Goal: Answer question/provide support

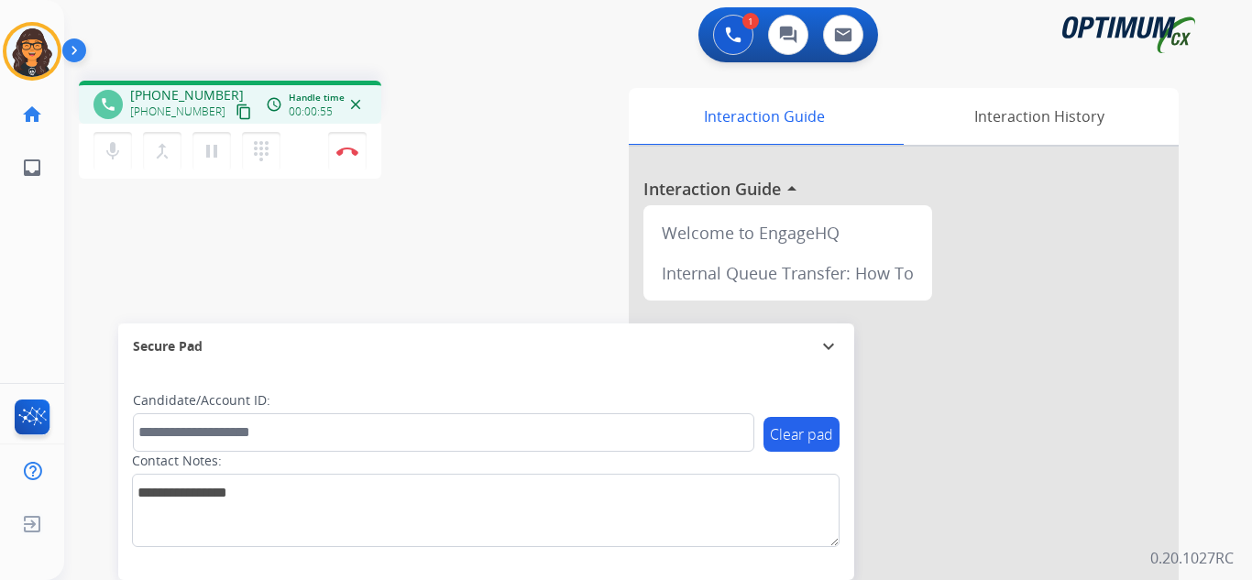
click at [236, 112] on mat-icon "content_copy" at bounding box center [244, 112] width 16 height 16
click at [334, 148] on button "Disconnect" at bounding box center [347, 151] width 38 height 38
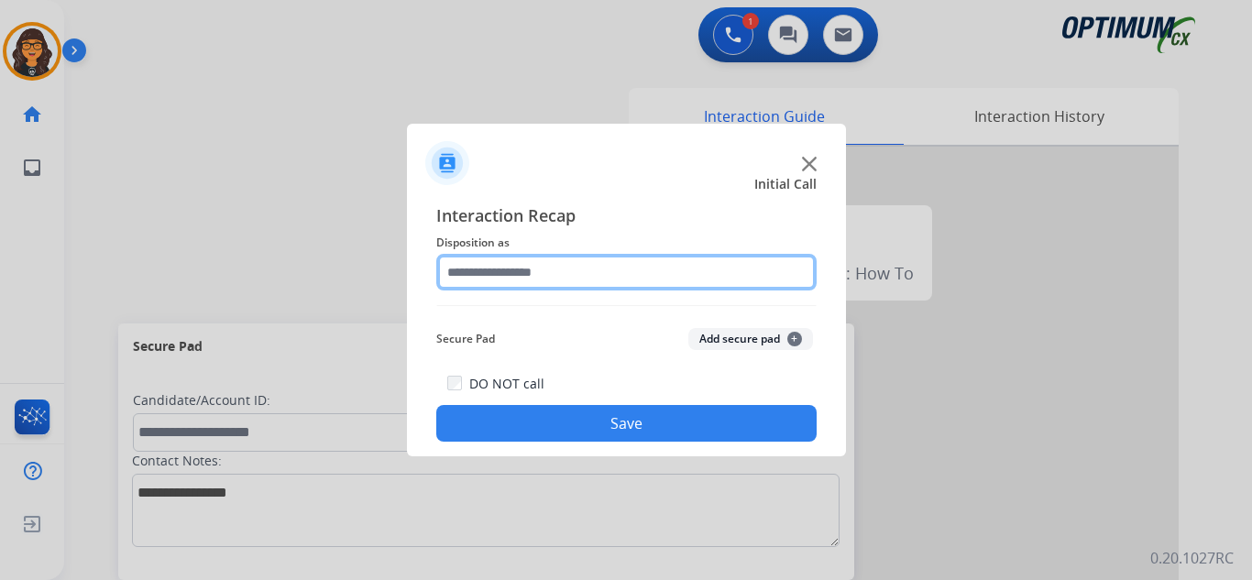
click at [469, 258] on input "text" at bounding box center [626, 272] width 380 height 37
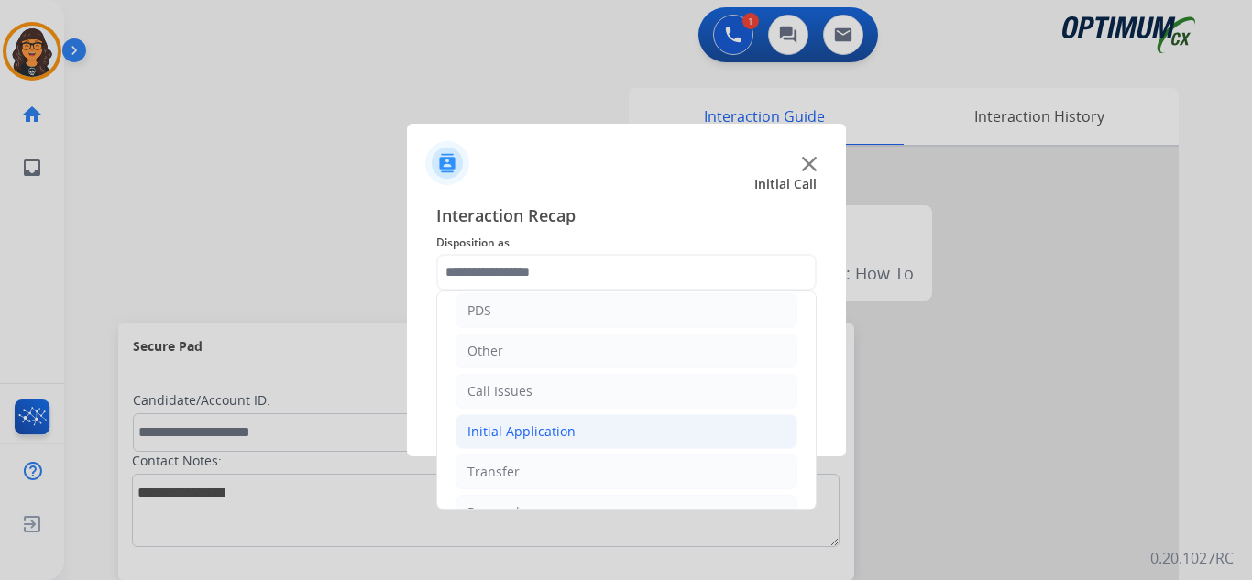
click at [556, 434] on div "Initial Application" at bounding box center [521, 432] width 108 height 18
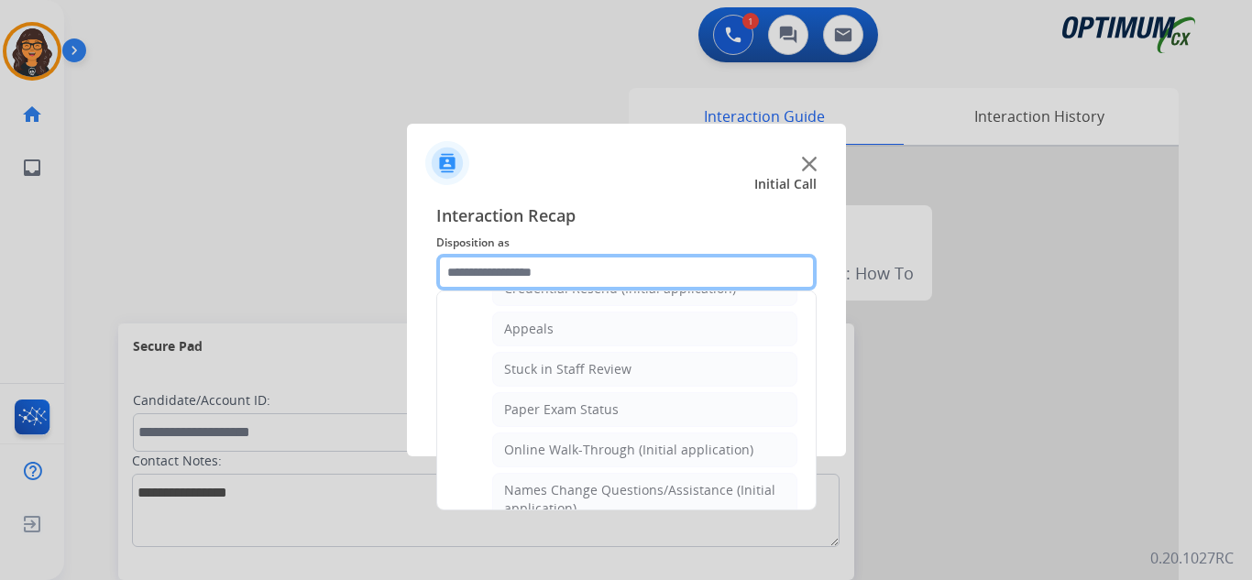
scroll to position [183, 0]
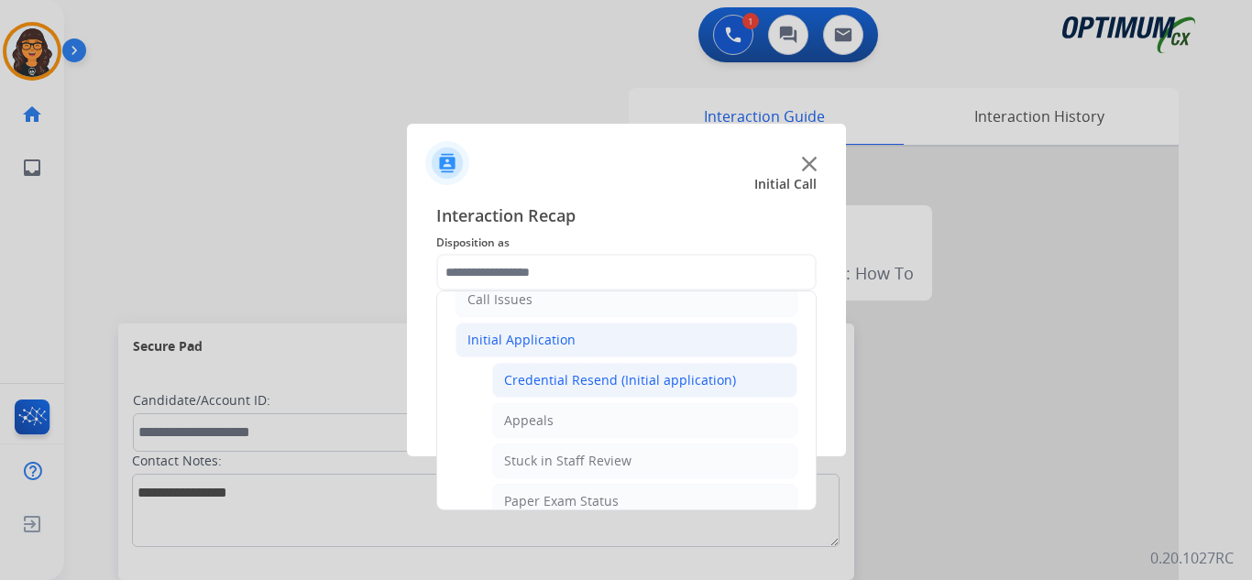
click at [628, 383] on div "Credential Resend (Initial application)" at bounding box center [620, 380] width 232 height 18
type input "**********"
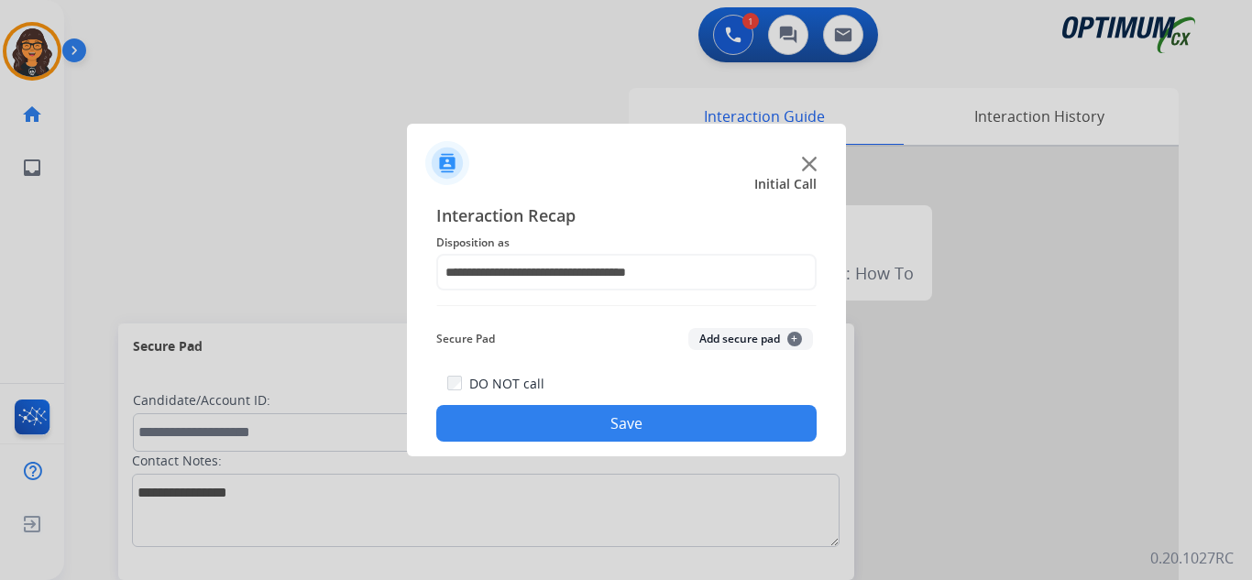
drag, startPoint x: 624, startPoint y: 425, endPoint x: 483, endPoint y: 305, distance: 185.3
click at [624, 424] on button "Save" at bounding box center [626, 423] width 380 height 37
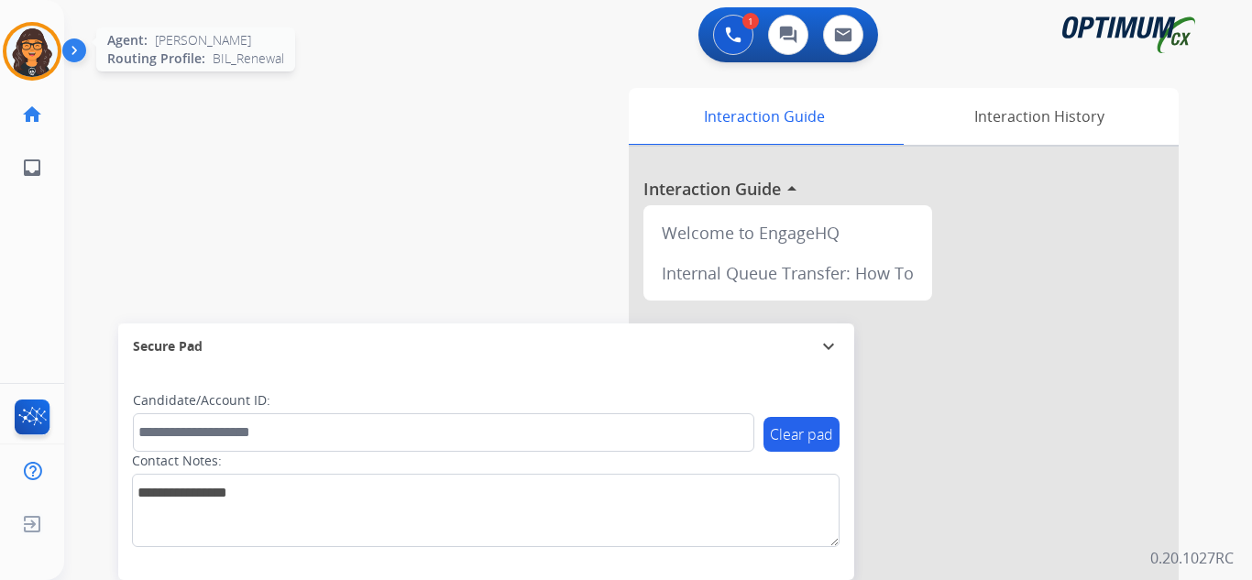
click at [27, 40] on img at bounding box center [31, 51] width 51 height 51
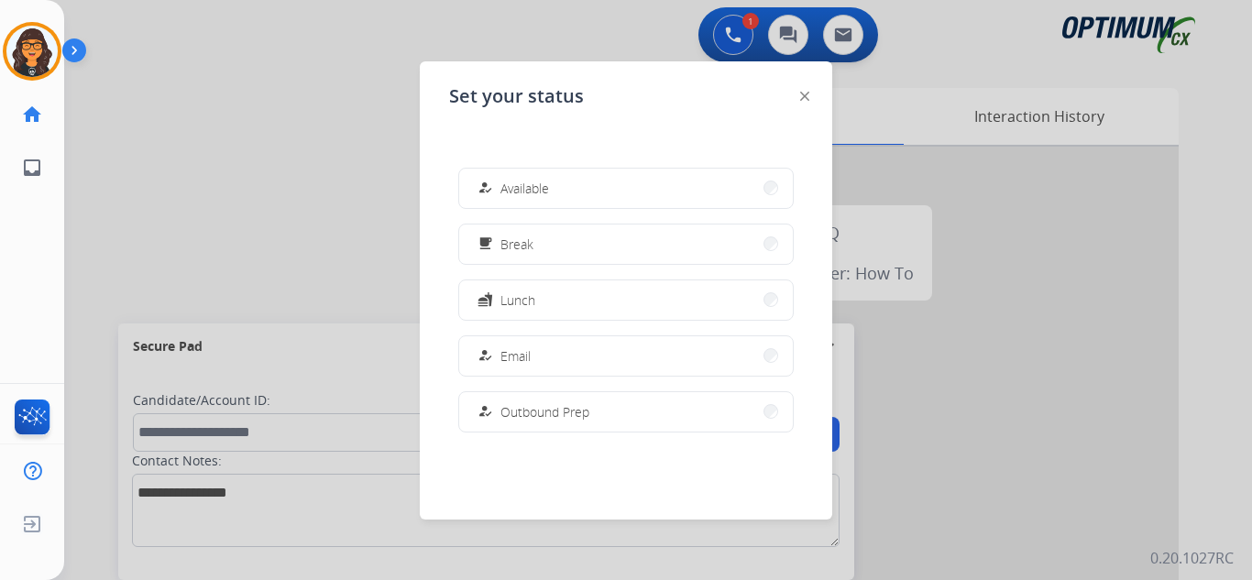
click at [501, 173] on button "how_to_reg Available" at bounding box center [626, 188] width 334 height 39
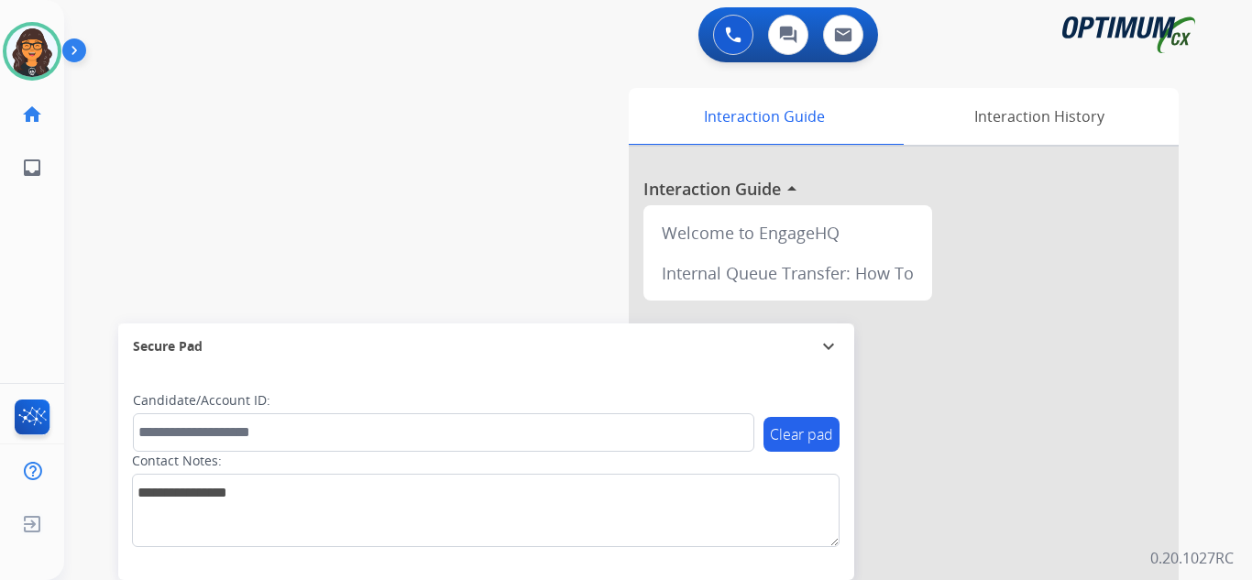
drag, startPoint x: 36, startPoint y: 49, endPoint x: 82, endPoint y: 72, distance: 51.7
click at [36, 49] on img at bounding box center [31, 51] width 51 height 51
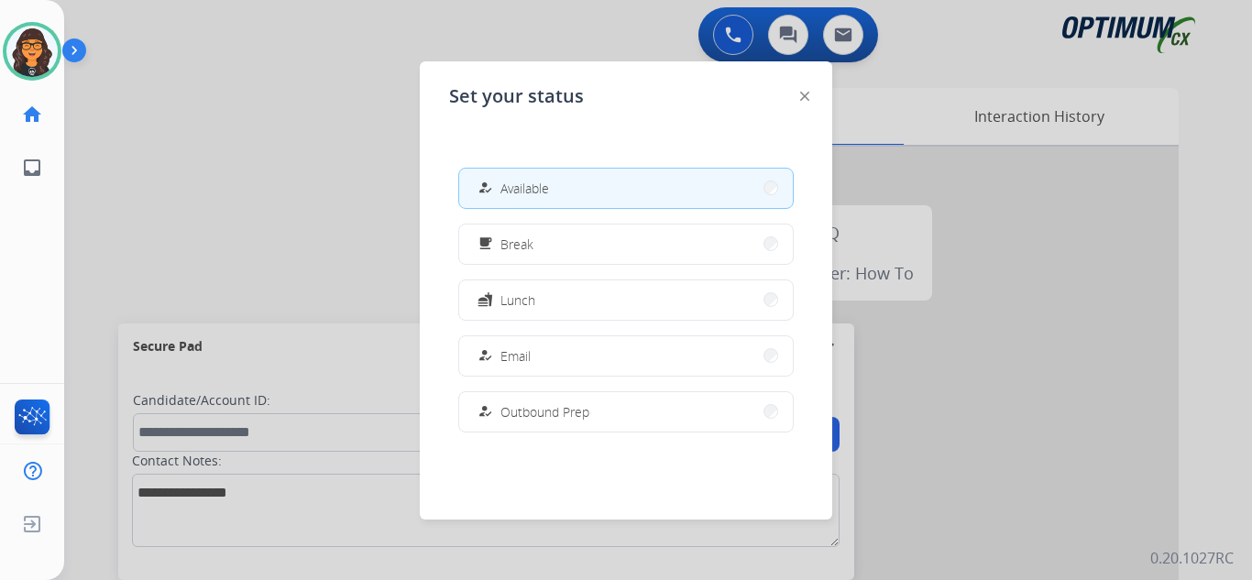
click at [569, 244] on button "free_breakfast Break" at bounding box center [626, 244] width 334 height 39
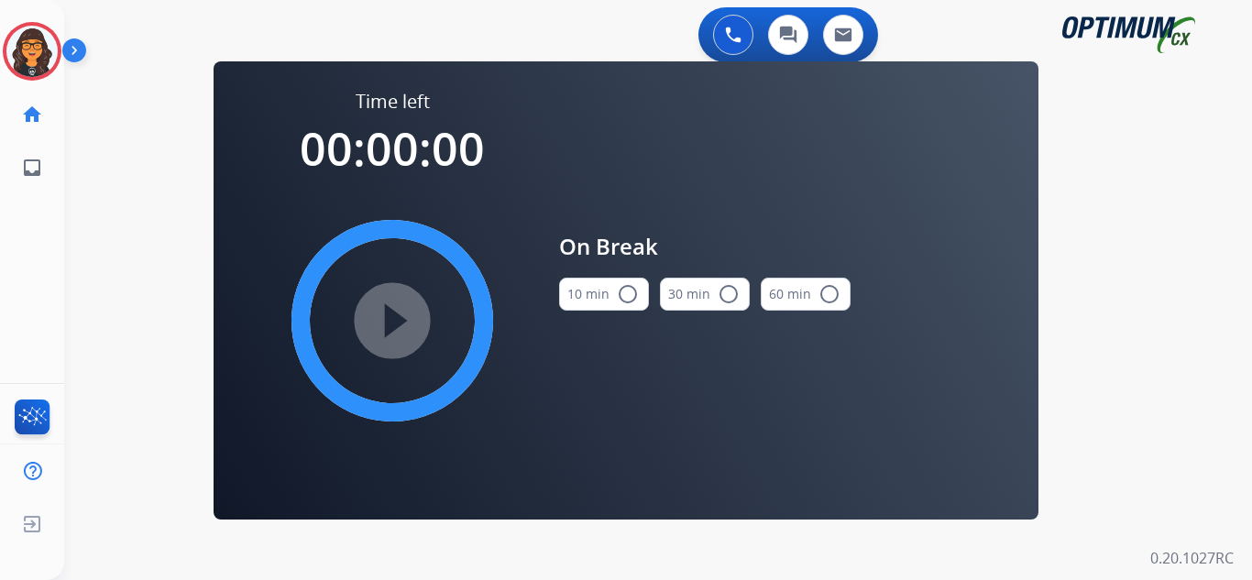
click at [605, 296] on button "10 min radio_button_unchecked" at bounding box center [604, 294] width 90 height 33
click at [402, 319] on mat-icon "play_circle_filled" at bounding box center [392, 321] width 22 height 22
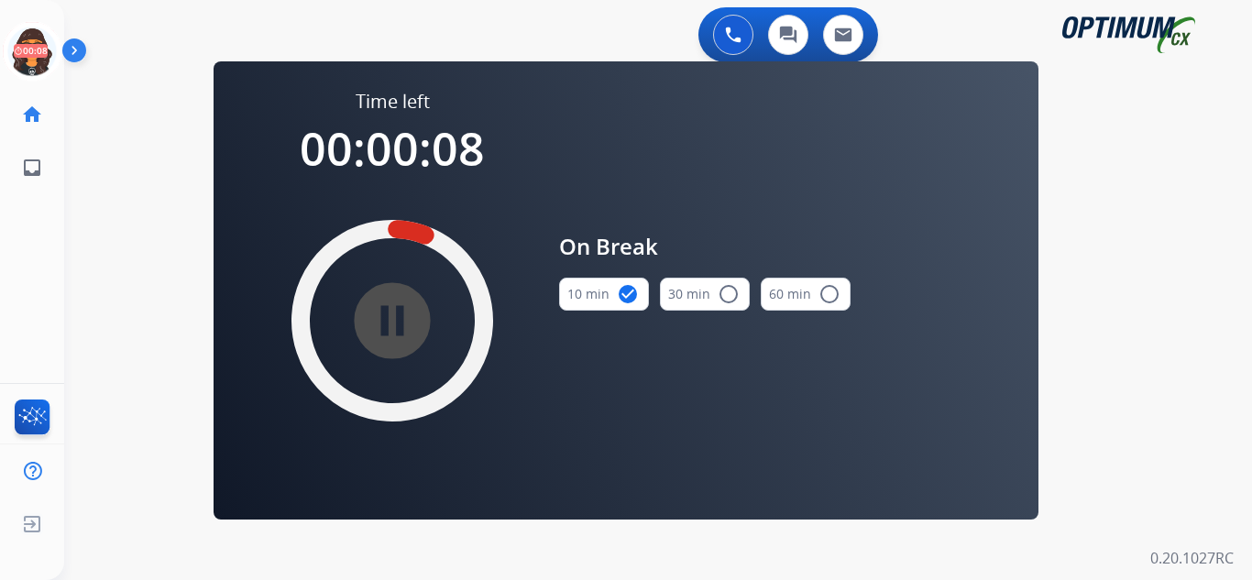
drag, startPoint x: 44, startPoint y: 47, endPoint x: 82, endPoint y: 53, distance: 38.1
click at [44, 47] on icon at bounding box center [33, 52] width 60 height 60
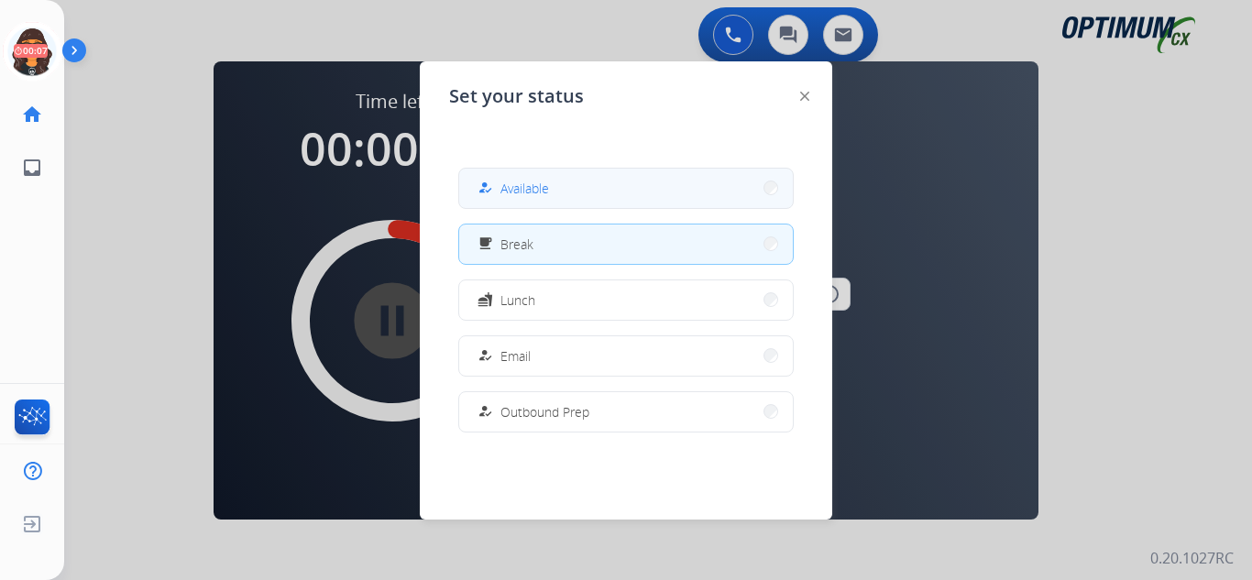
click at [518, 185] on span "Available" at bounding box center [524, 188] width 49 height 19
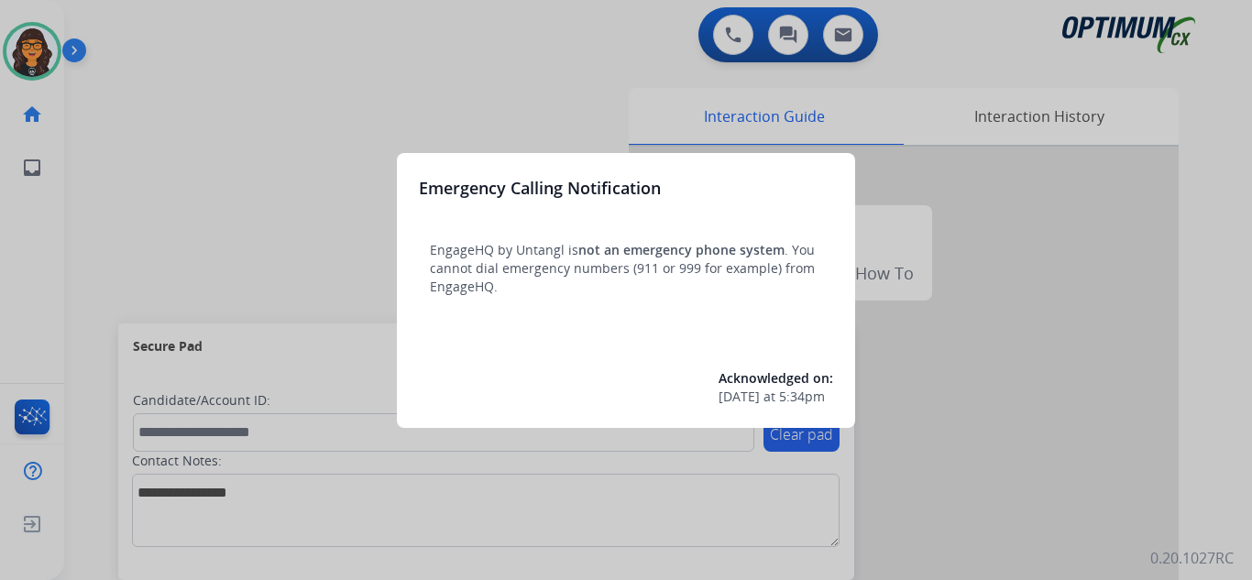
click at [126, 26] on div at bounding box center [626, 290] width 1252 height 580
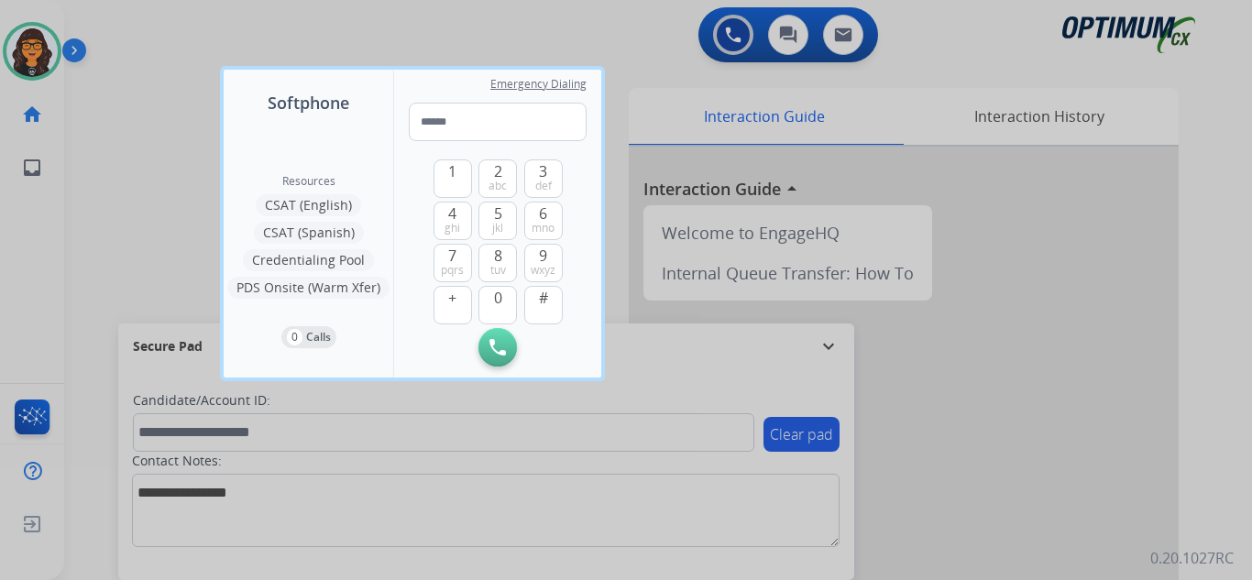
click at [126, 26] on div at bounding box center [626, 290] width 1252 height 580
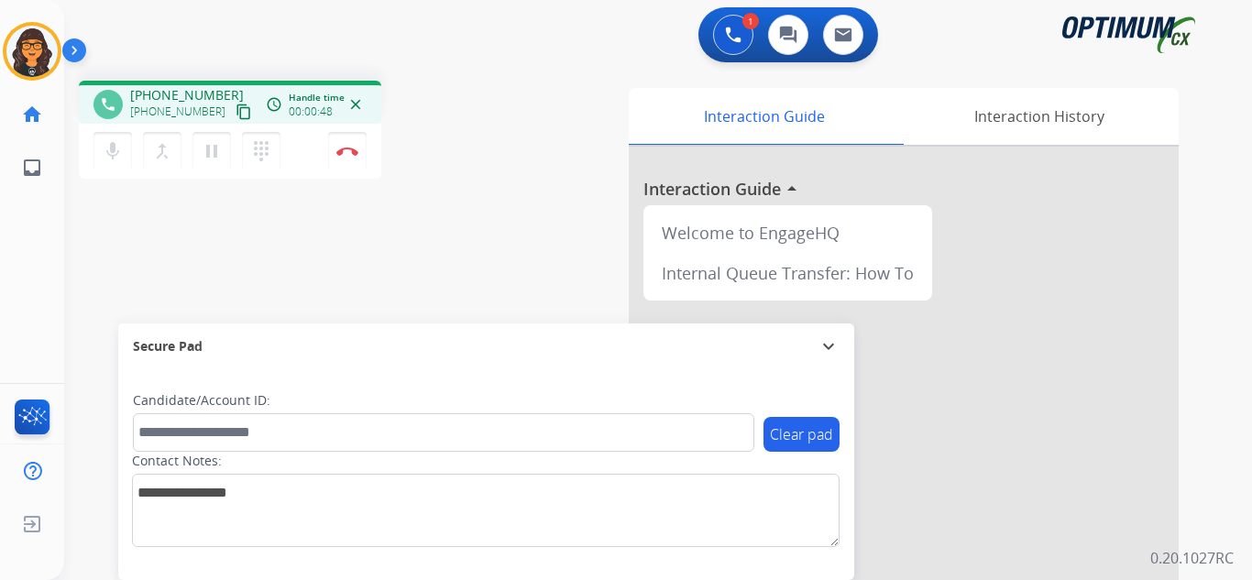
click at [236, 118] on mat-icon "content_copy" at bounding box center [244, 112] width 16 height 16
click at [346, 142] on button "Disconnect" at bounding box center [347, 151] width 38 height 38
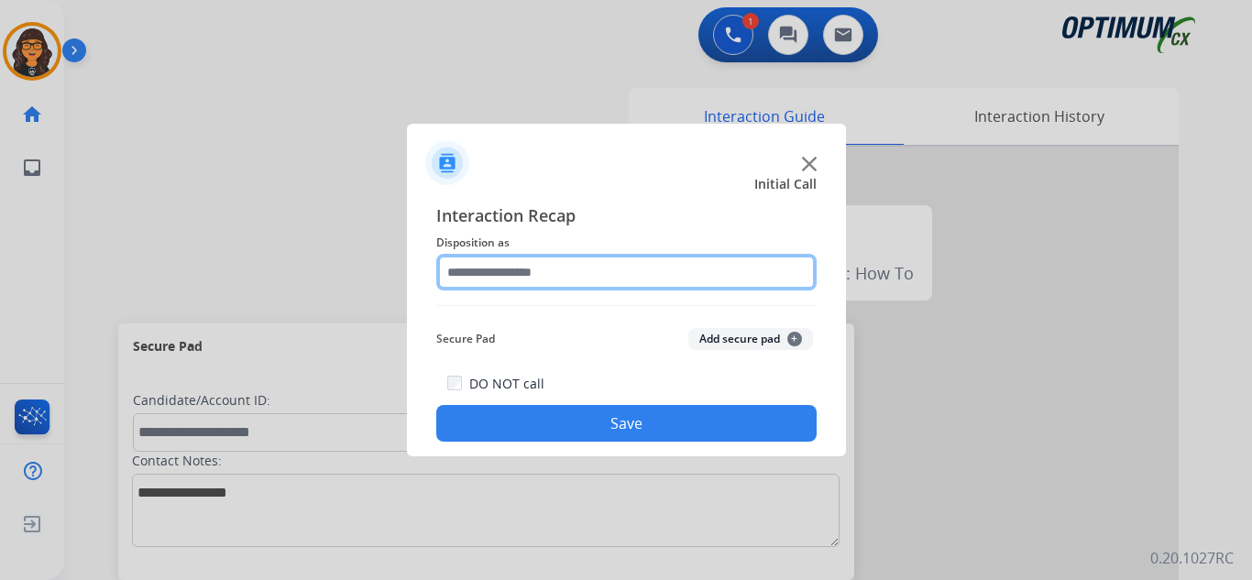
click at [510, 274] on input "text" at bounding box center [626, 272] width 380 height 37
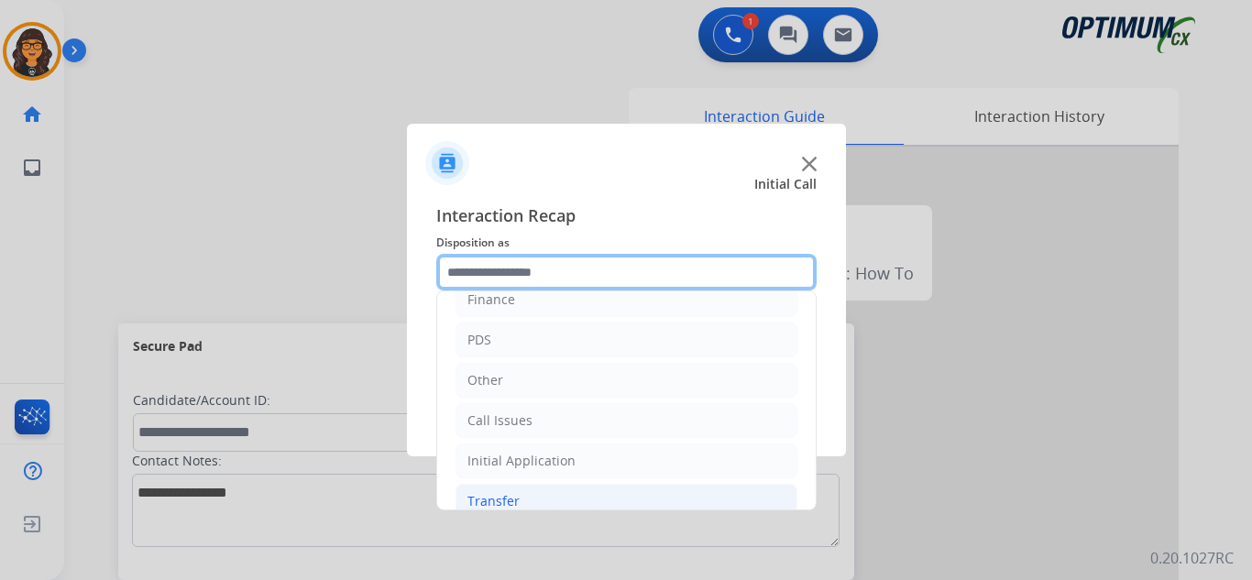
scroll to position [125, 0]
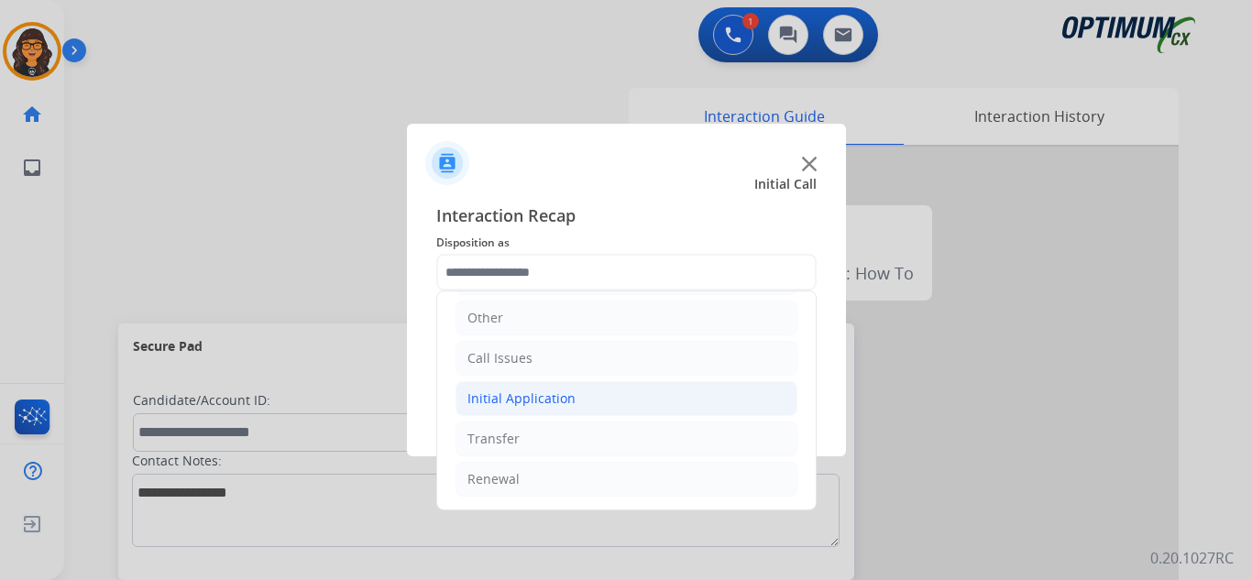
drag, startPoint x: 521, startPoint y: 405, endPoint x: 596, endPoint y: 404, distance: 75.2
click at [521, 404] on div "Initial Application" at bounding box center [521, 399] width 108 height 18
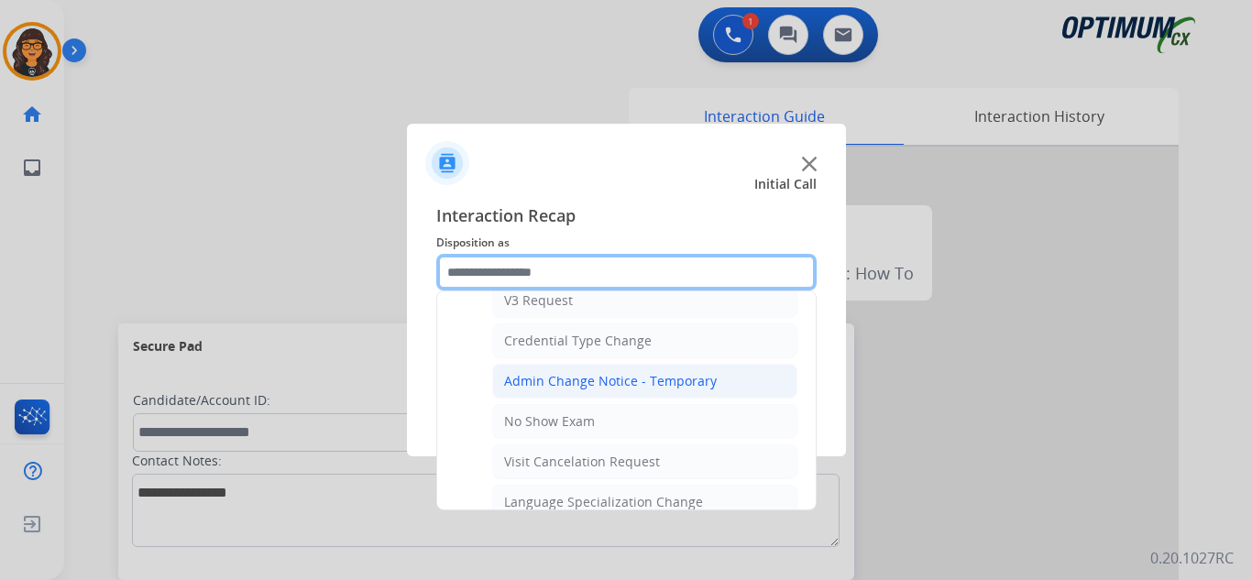
scroll to position [766, 0]
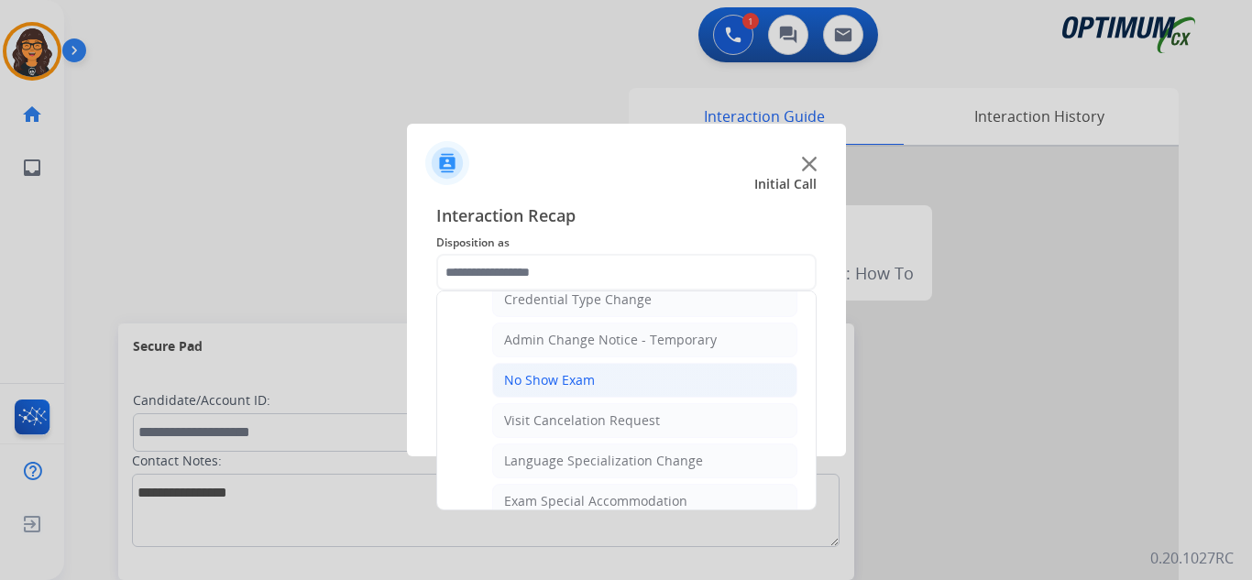
click at [570, 387] on div "No Show Exam" at bounding box center [549, 380] width 91 height 18
type input "**********"
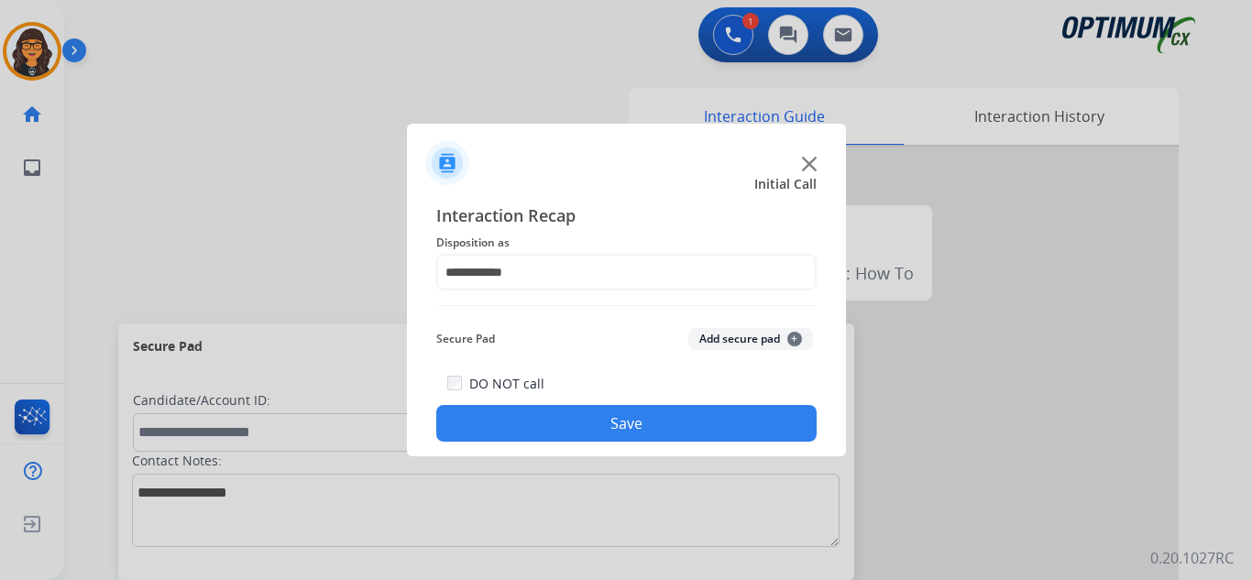
drag, startPoint x: 580, startPoint y: 445, endPoint x: 584, endPoint y: 434, distance: 10.7
click at [580, 444] on div "**********" at bounding box center [626, 322] width 439 height 269
click at [584, 434] on button "Save" at bounding box center [626, 423] width 380 height 37
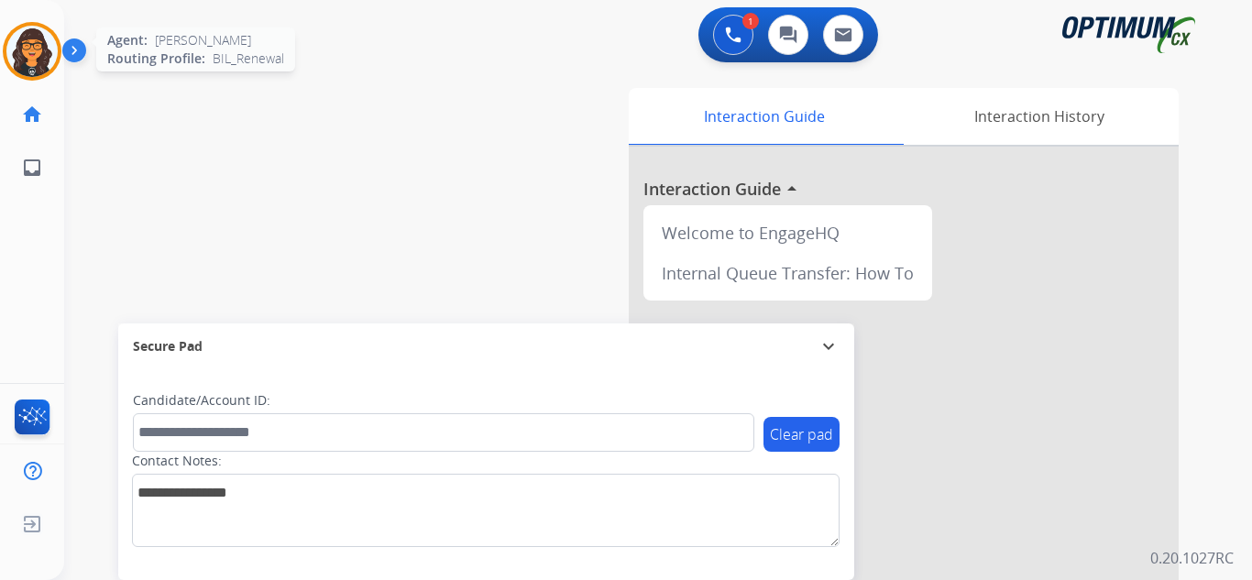
click at [33, 71] on img at bounding box center [31, 51] width 51 height 51
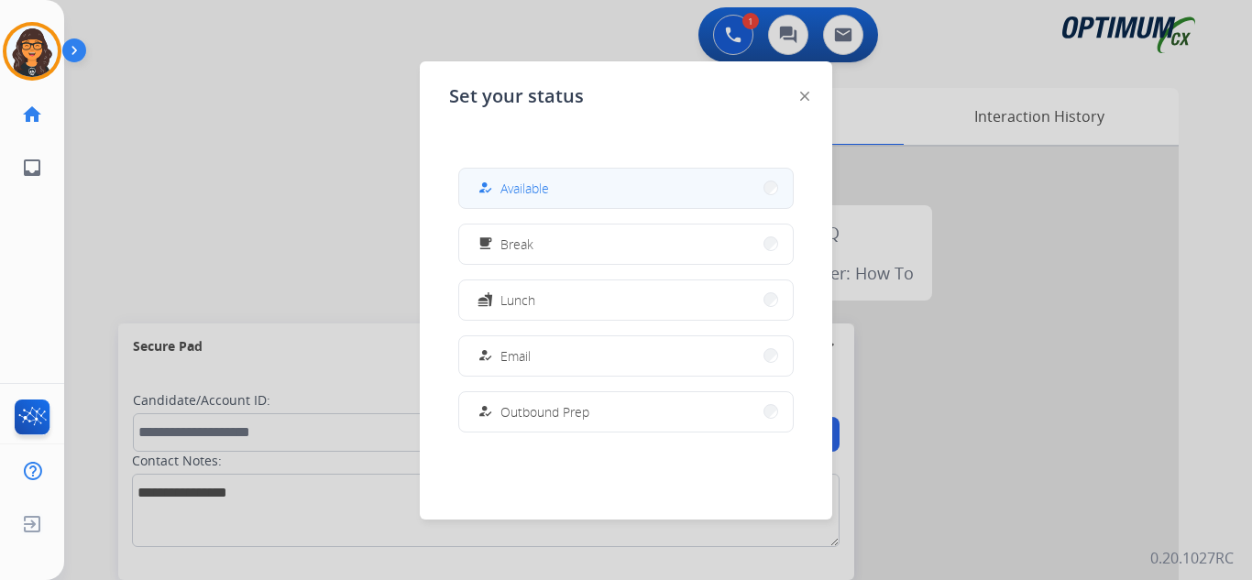
click at [510, 174] on button "how_to_reg Available" at bounding box center [626, 188] width 334 height 39
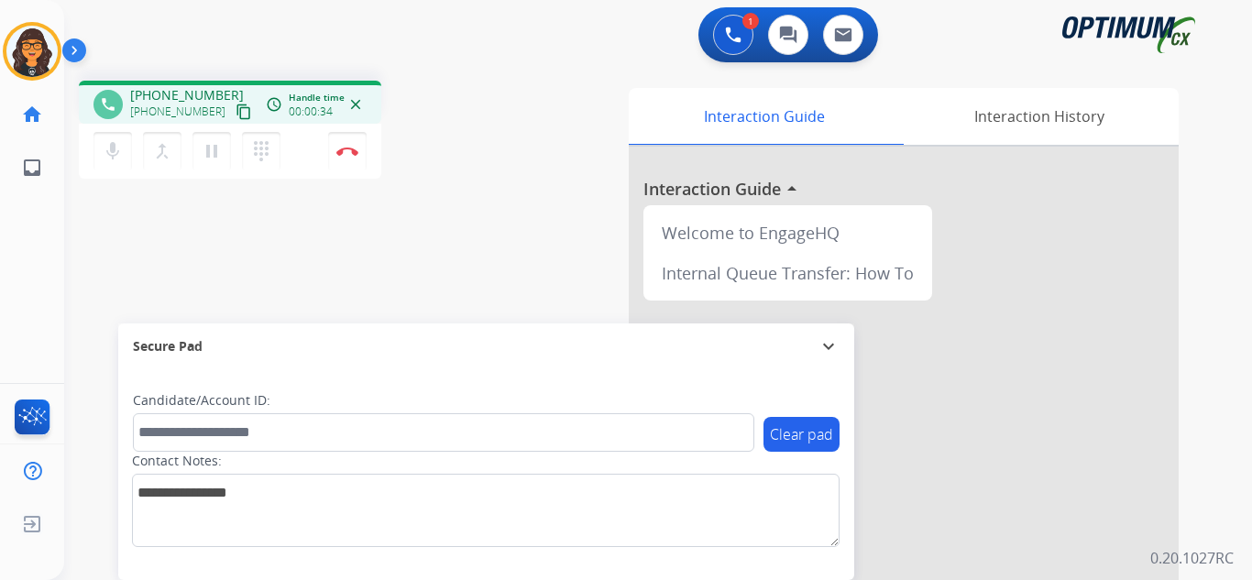
click at [236, 109] on mat-icon "content_copy" at bounding box center [244, 112] width 16 height 16
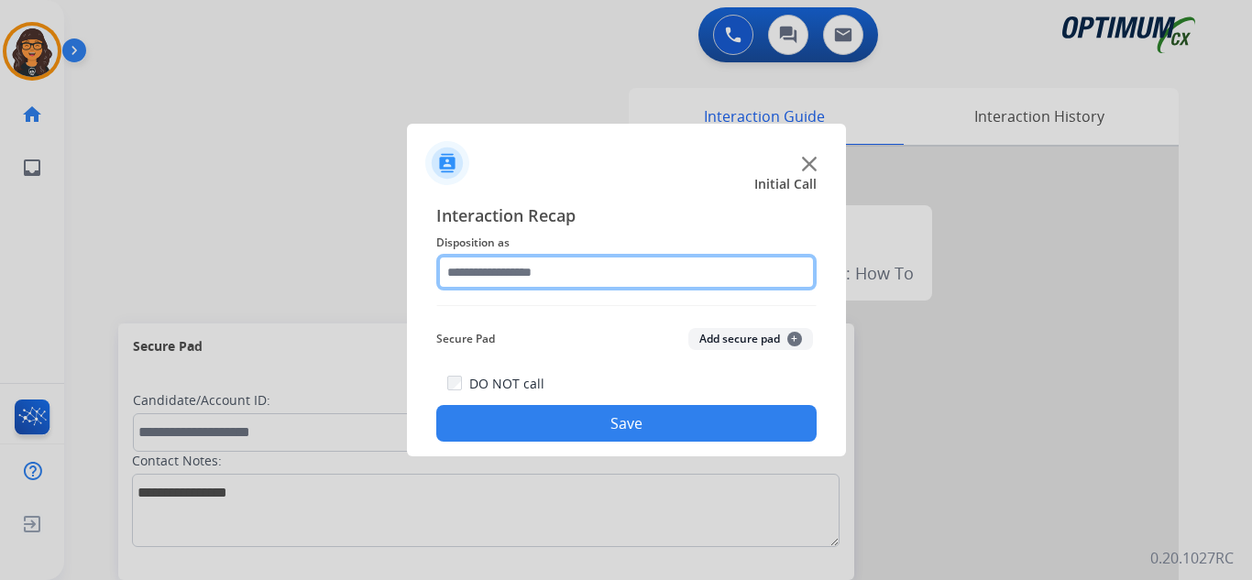
click at [511, 272] on input "text" at bounding box center [626, 272] width 380 height 37
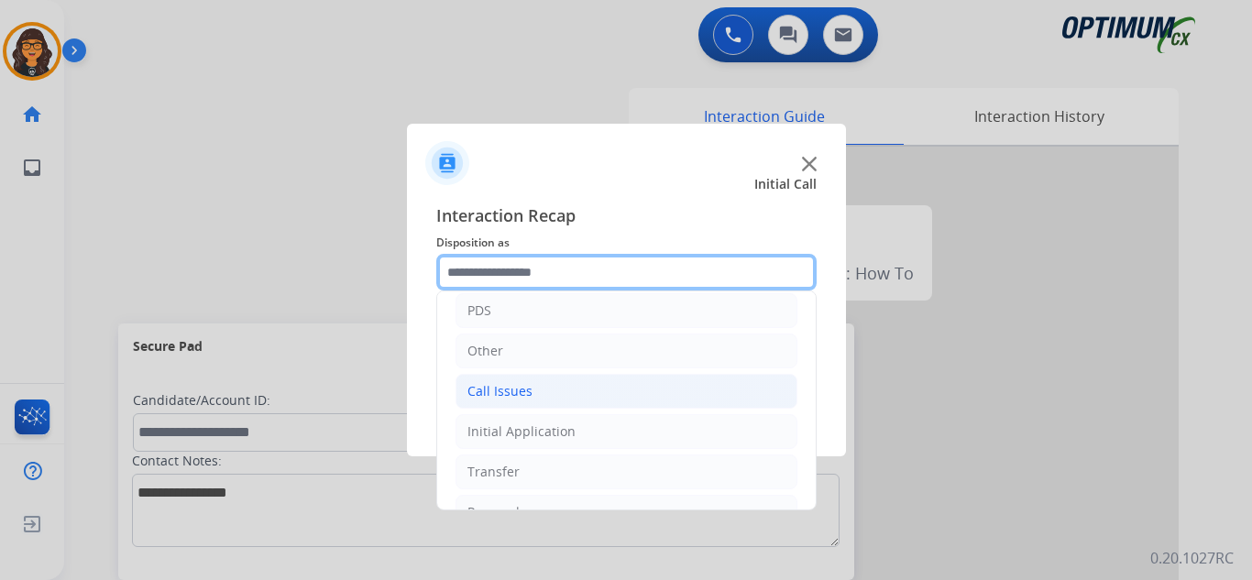
scroll to position [125, 0]
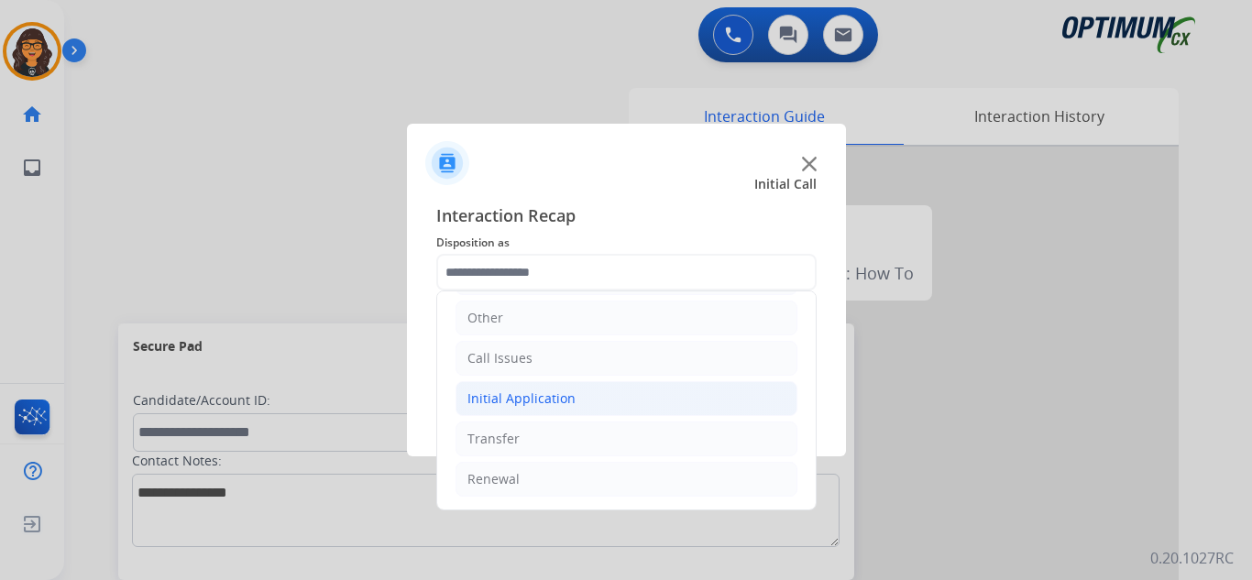
drag, startPoint x: 534, startPoint y: 402, endPoint x: 606, endPoint y: 384, distance: 73.8
click at [552, 394] on div "Initial Application" at bounding box center [521, 399] width 108 height 18
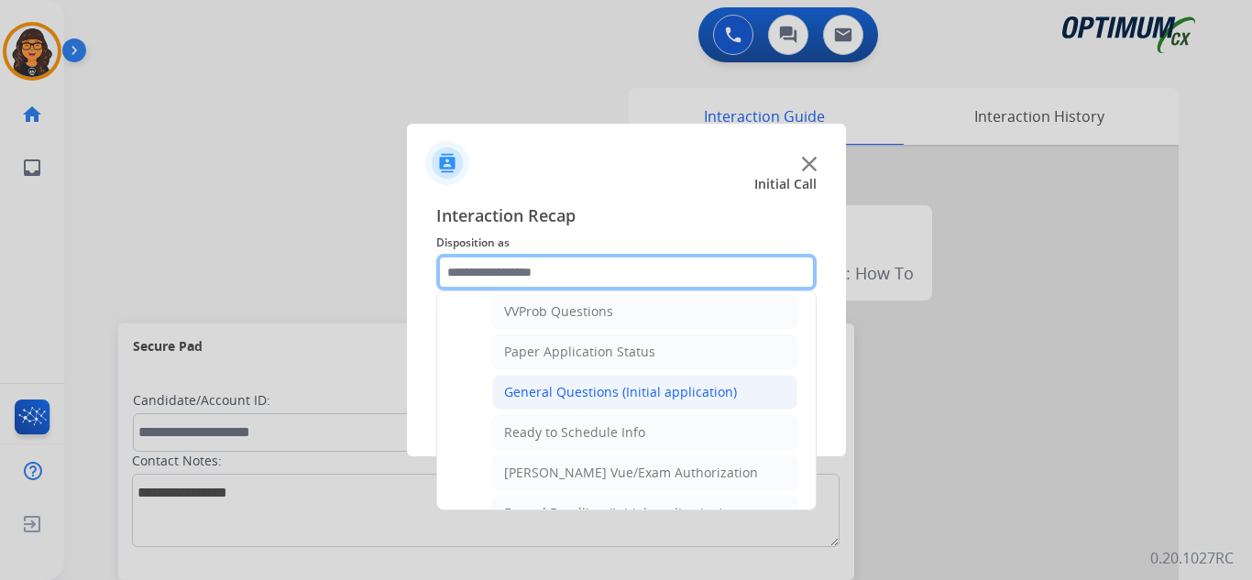
scroll to position [1041, 0]
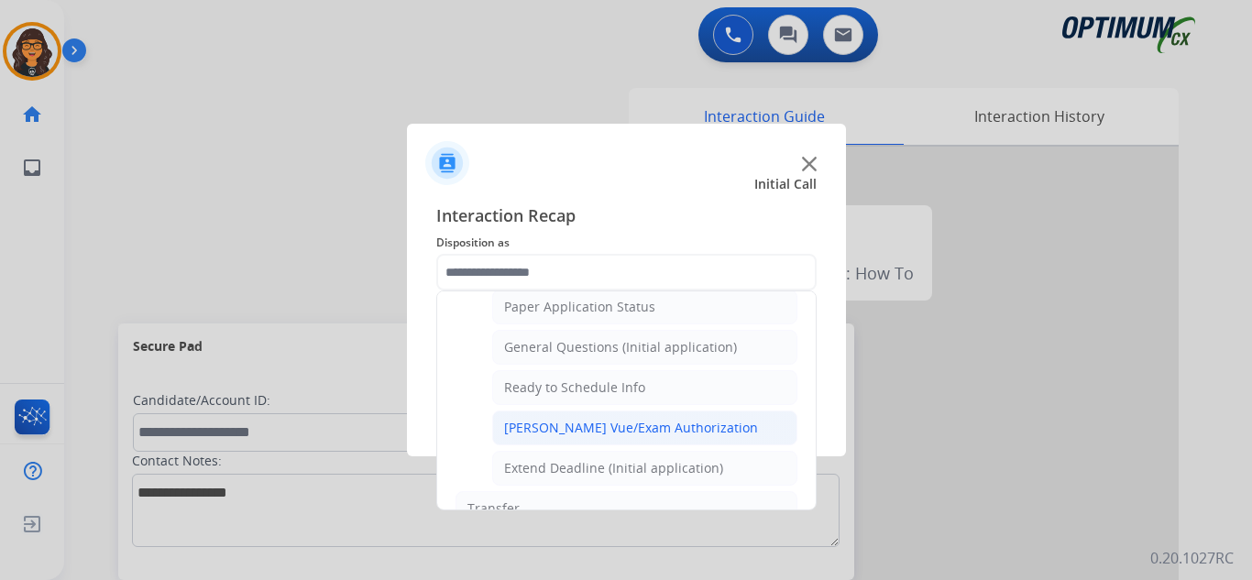
click at [604, 428] on div "Pearson Vue/Exam Authorization" at bounding box center [631, 428] width 254 height 18
type input "**********"
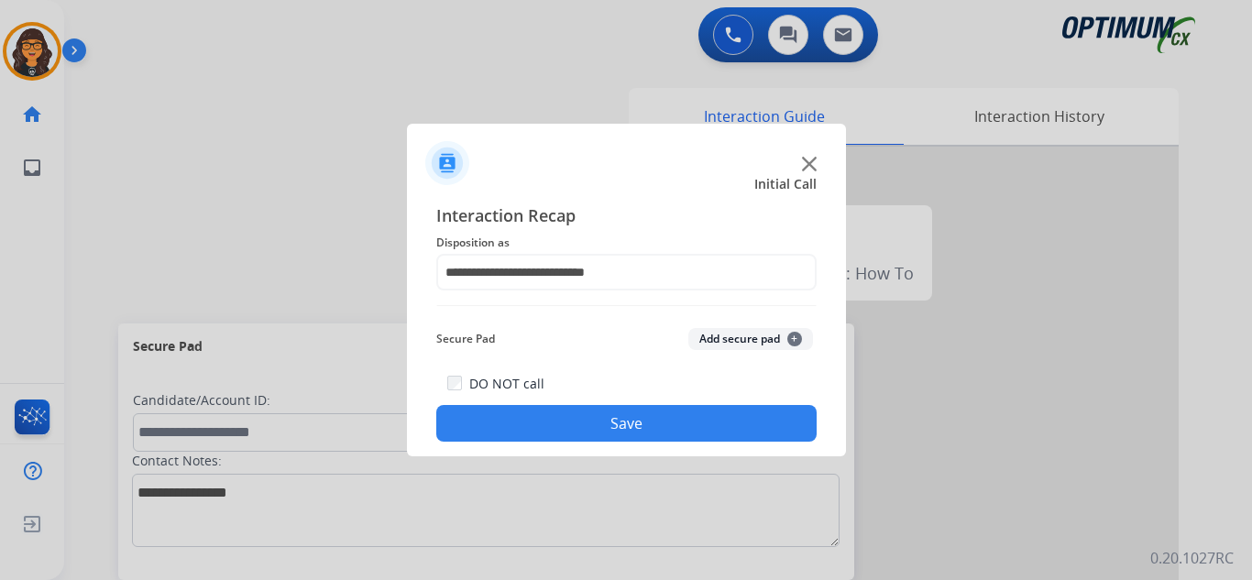
click at [619, 428] on button "Save" at bounding box center [626, 423] width 380 height 37
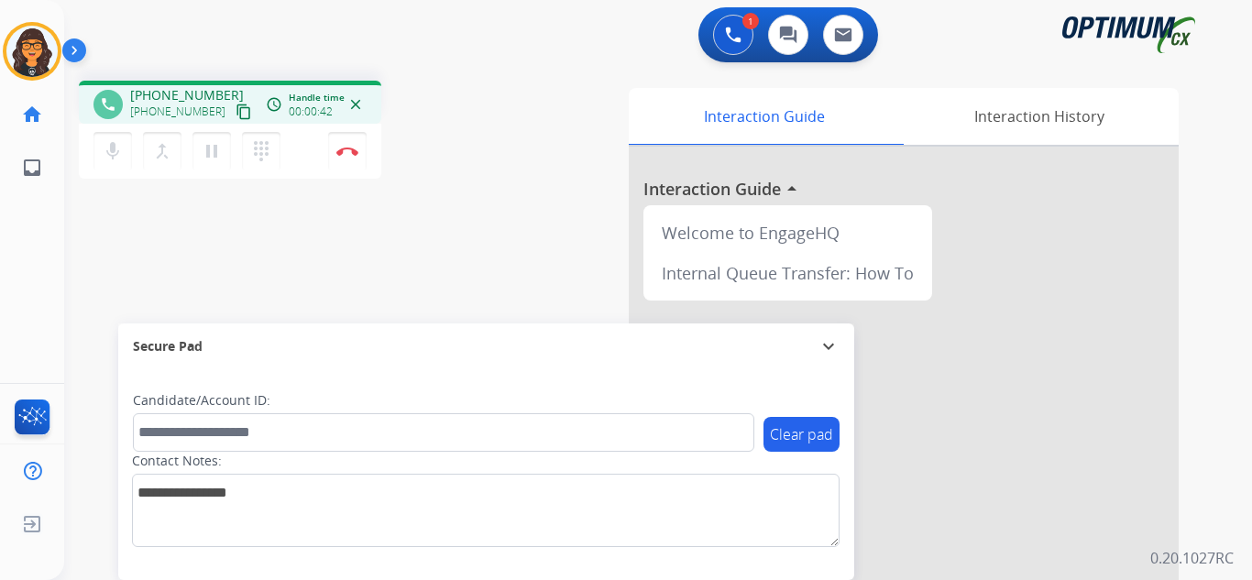
click at [236, 111] on mat-icon "content_copy" at bounding box center [244, 112] width 16 height 16
click at [341, 147] on img at bounding box center [347, 151] width 22 height 9
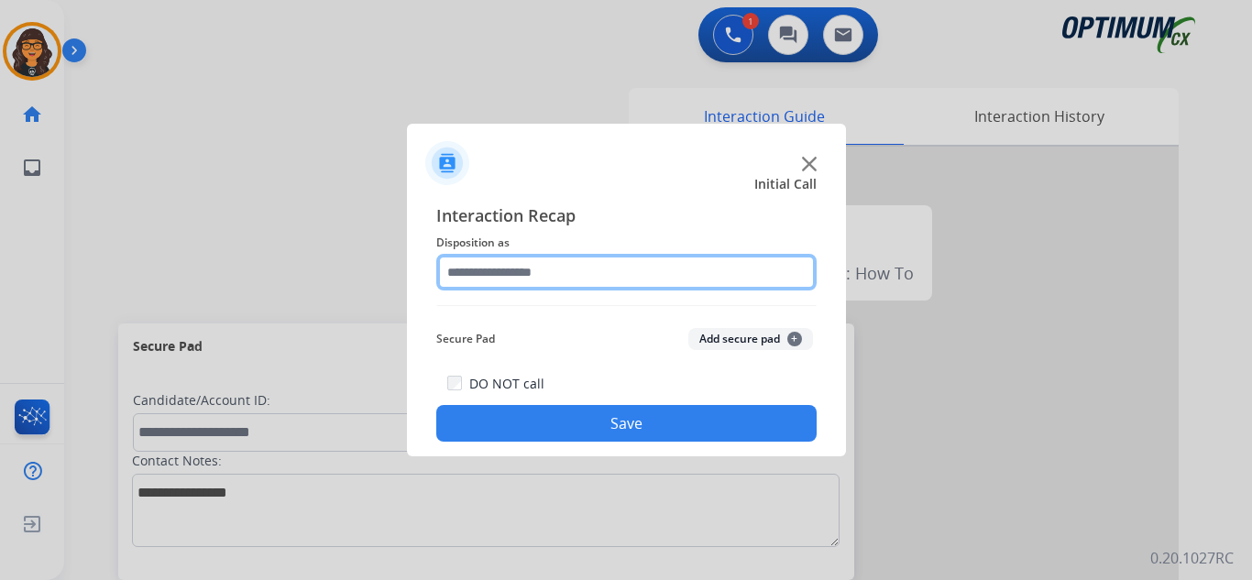
click at [512, 273] on input "text" at bounding box center [626, 272] width 380 height 37
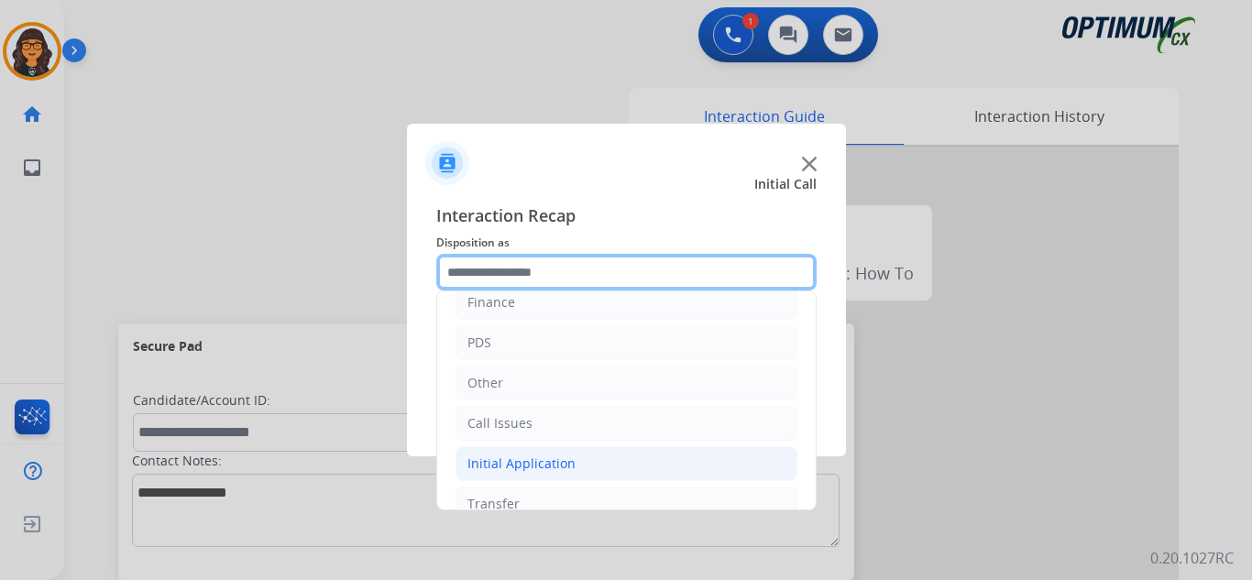
scroll to position [125, 0]
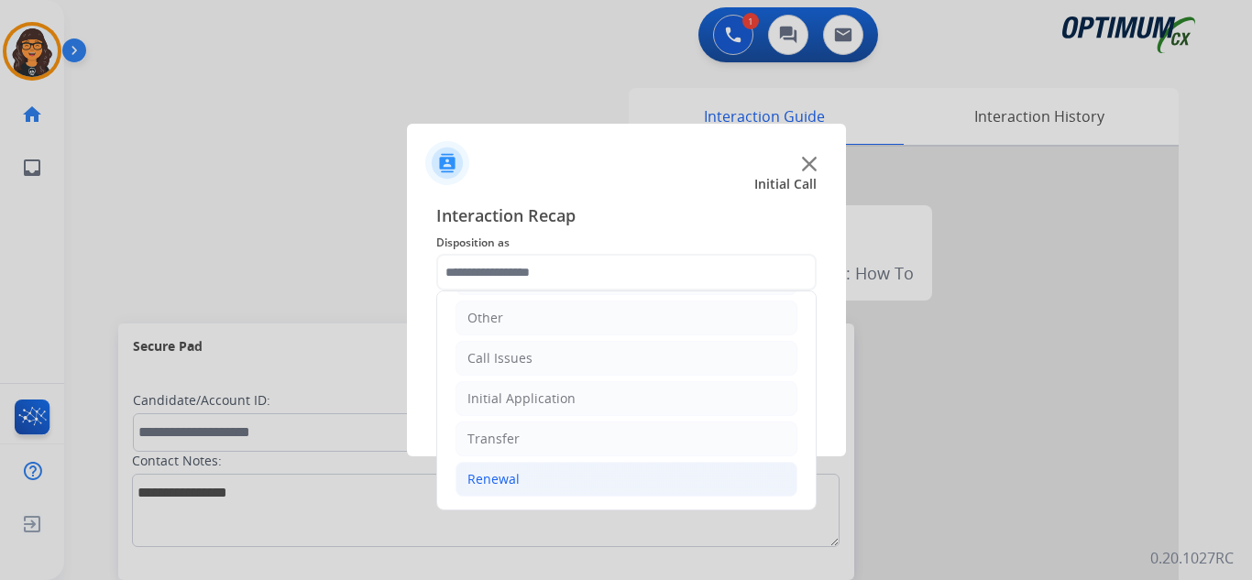
click at [496, 482] on div "Renewal" at bounding box center [493, 479] width 52 height 18
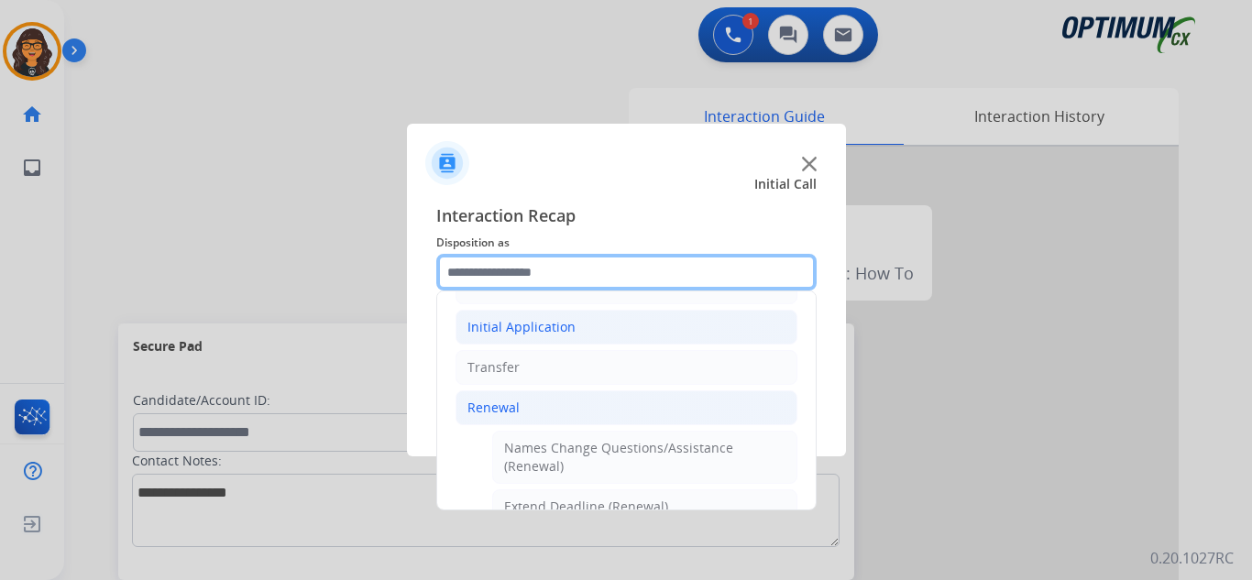
scroll to position [400, 0]
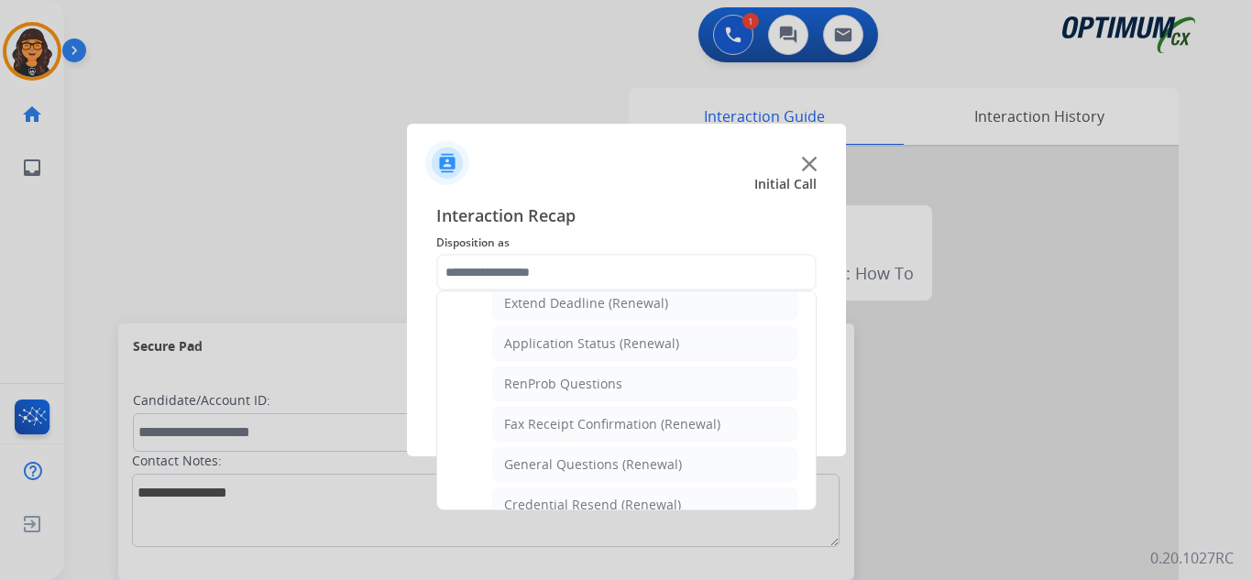
click at [591, 454] on li "General Questions (Renewal)" at bounding box center [644, 464] width 305 height 35
type input "**********"
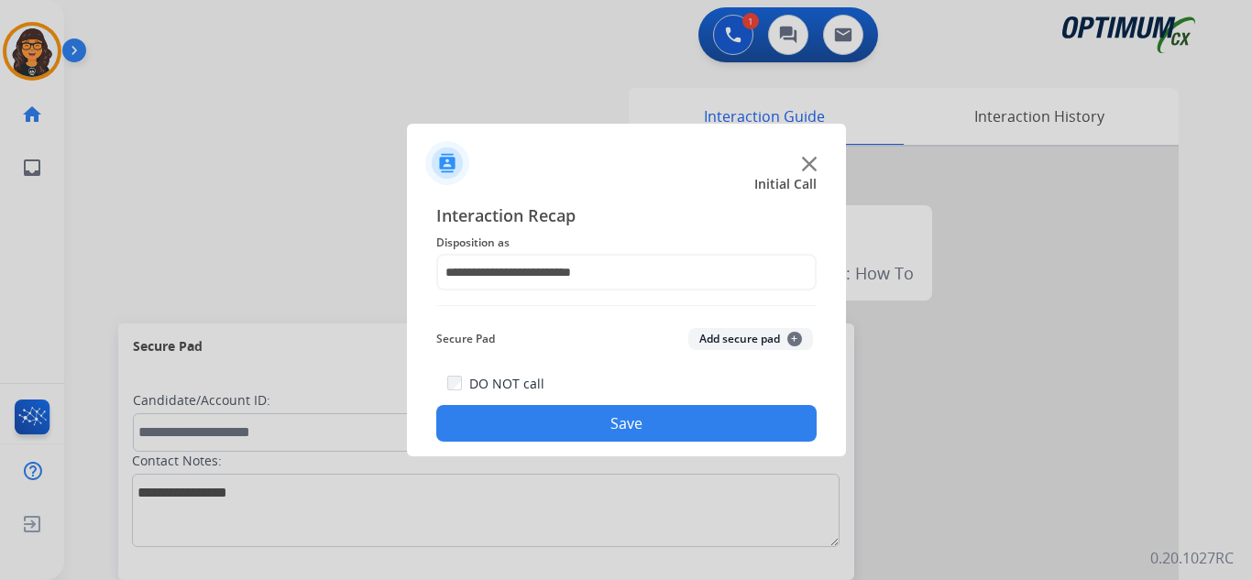
click at [598, 420] on button "Save" at bounding box center [626, 423] width 380 height 37
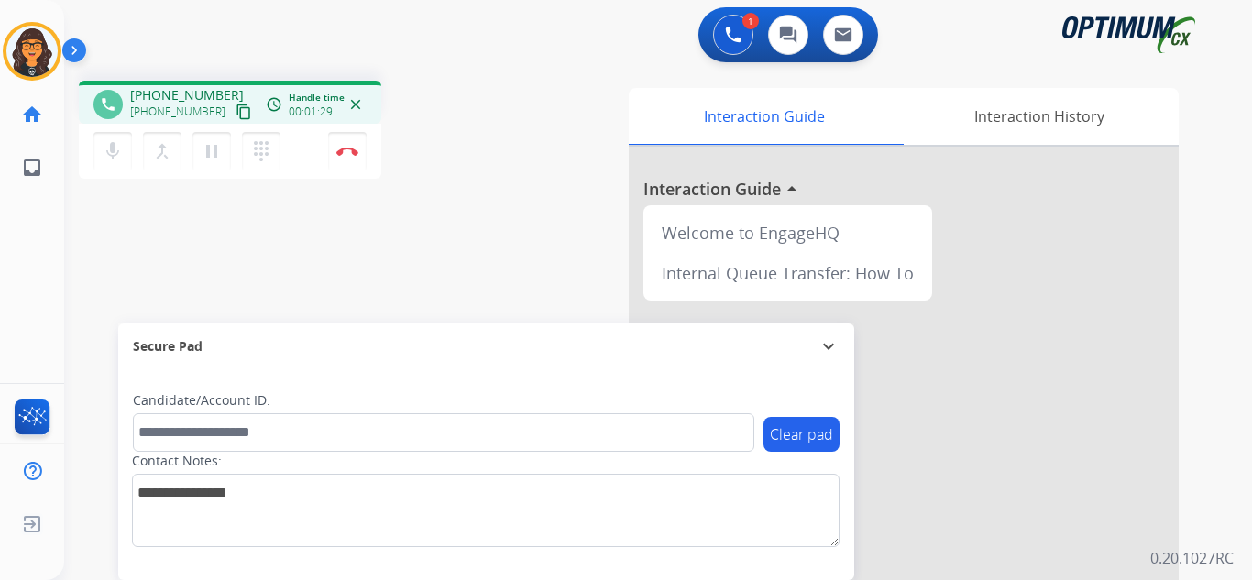
click at [236, 105] on mat-icon "content_copy" at bounding box center [244, 112] width 16 height 16
click at [342, 148] on img at bounding box center [347, 151] width 22 height 9
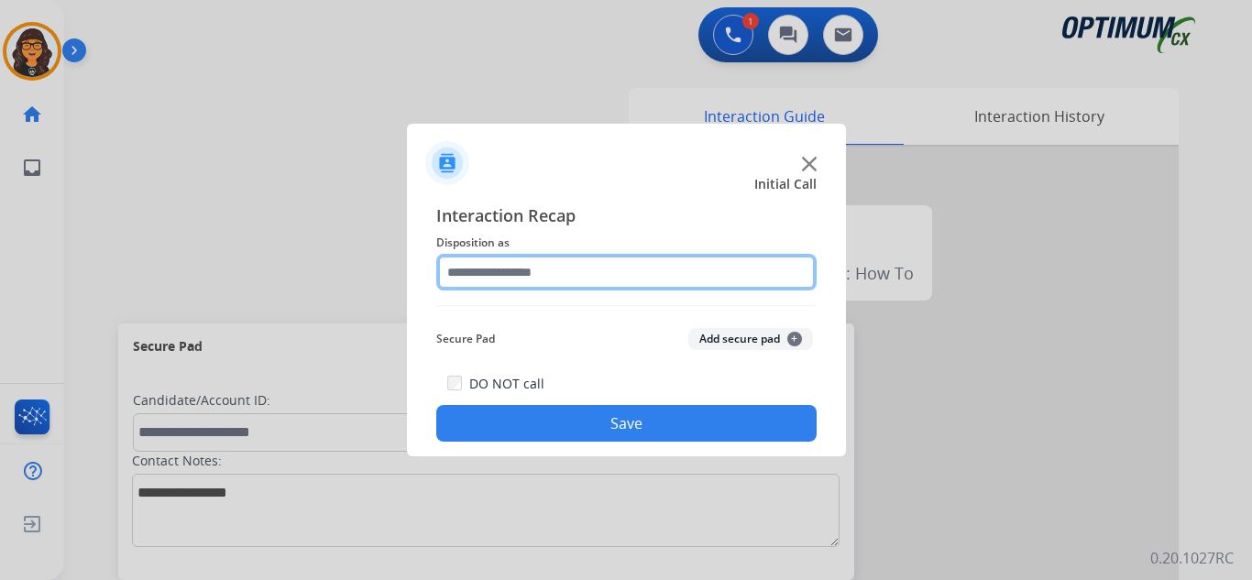
click at [486, 267] on input "text" at bounding box center [626, 272] width 380 height 37
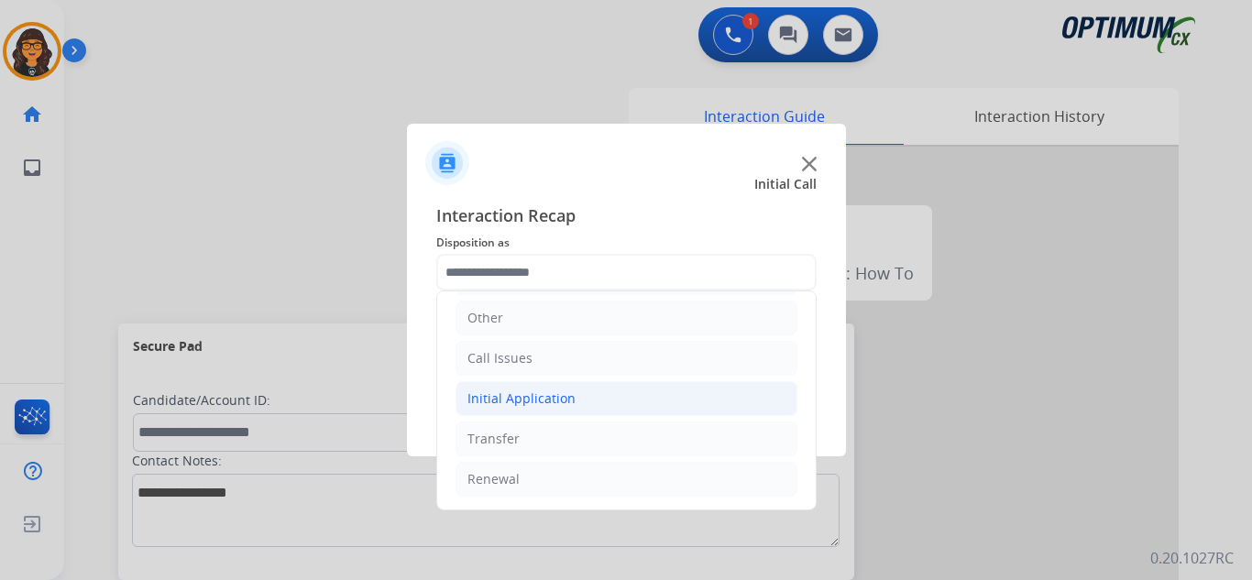
click at [552, 396] on div "Initial Application" at bounding box center [521, 399] width 108 height 18
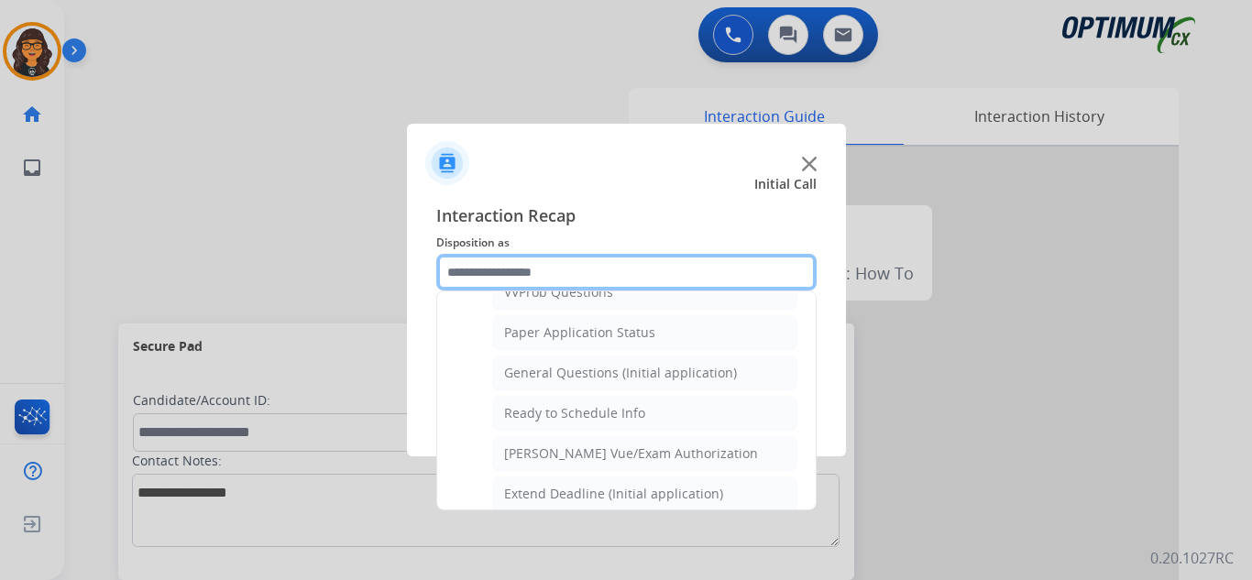
scroll to position [1041, 0]
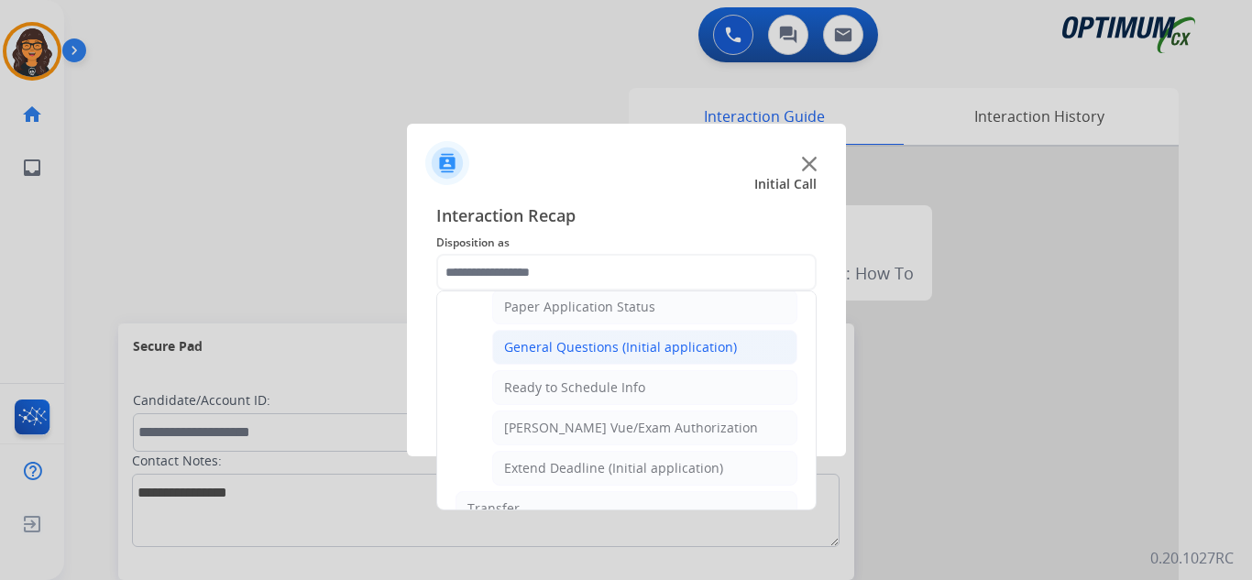
click at [630, 353] on div "General Questions (Initial application)" at bounding box center [620, 347] width 233 height 18
type input "**********"
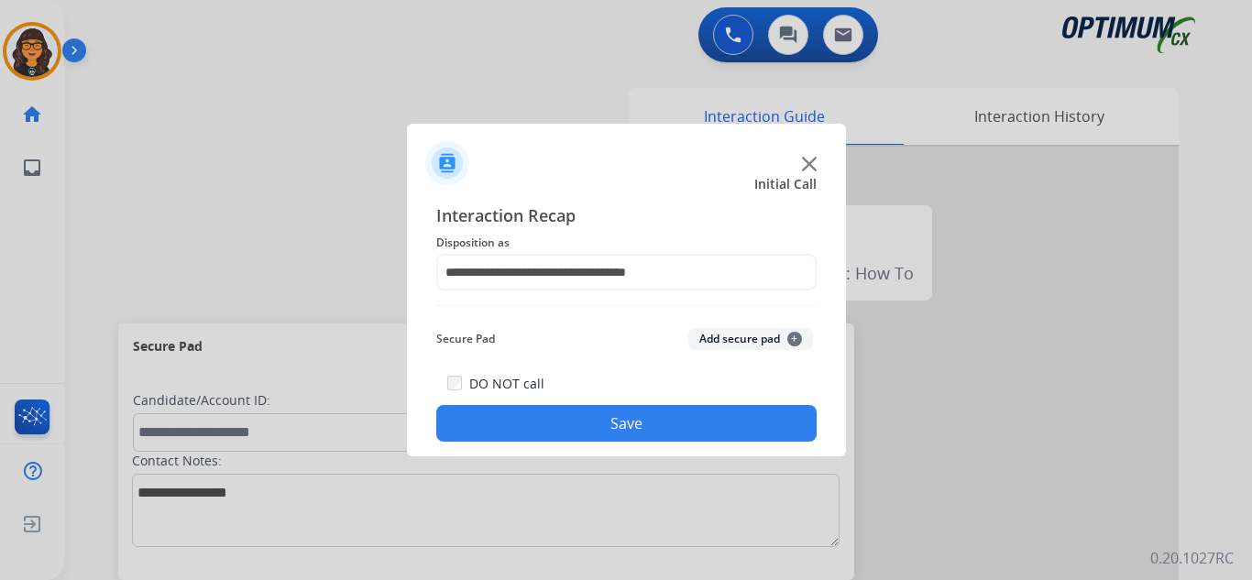
click at [621, 421] on button "Save" at bounding box center [626, 423] width 380 height 37
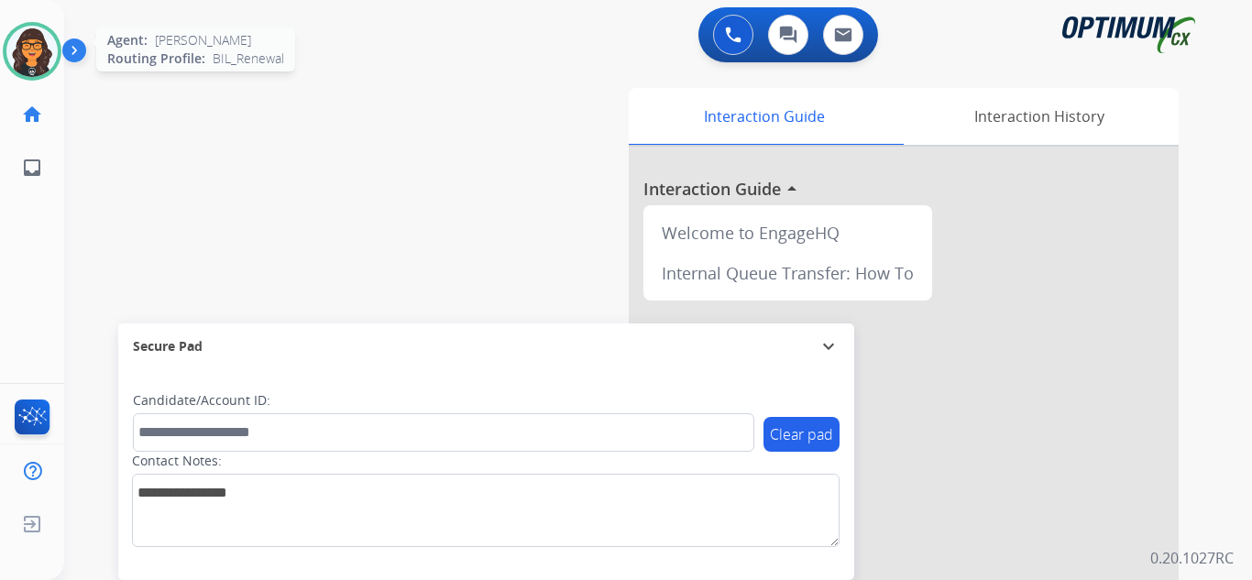
click at [36, 77] on div at bounding box center [32, 51] width 59 height 59
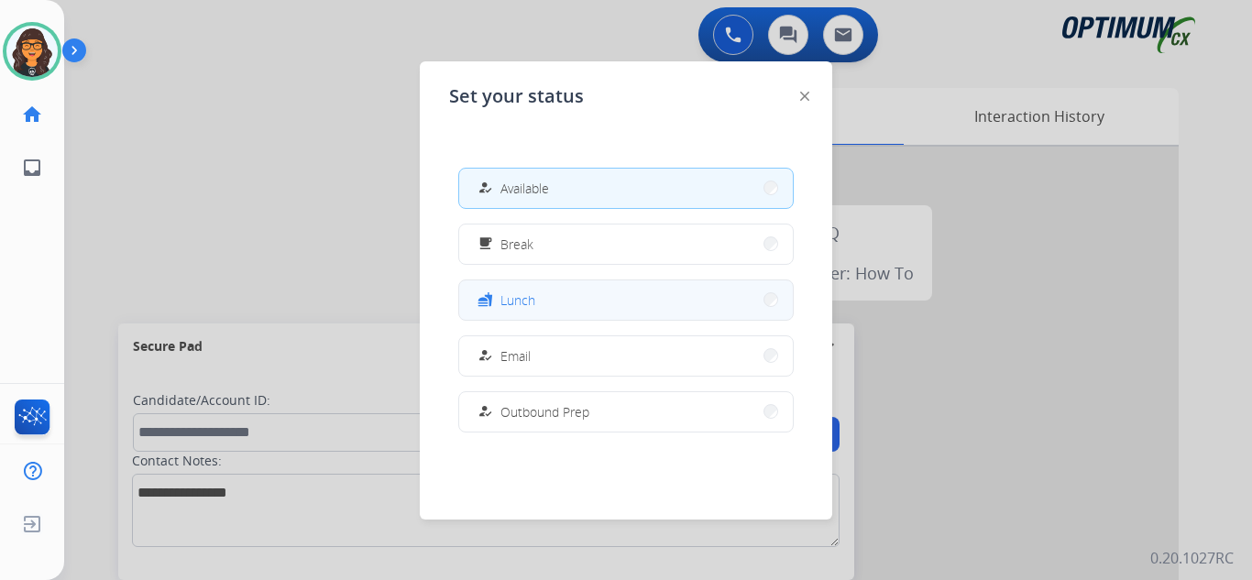
click at [533, 295] on span "Lunch" at bounding box center [517, 300] width 35 height 19
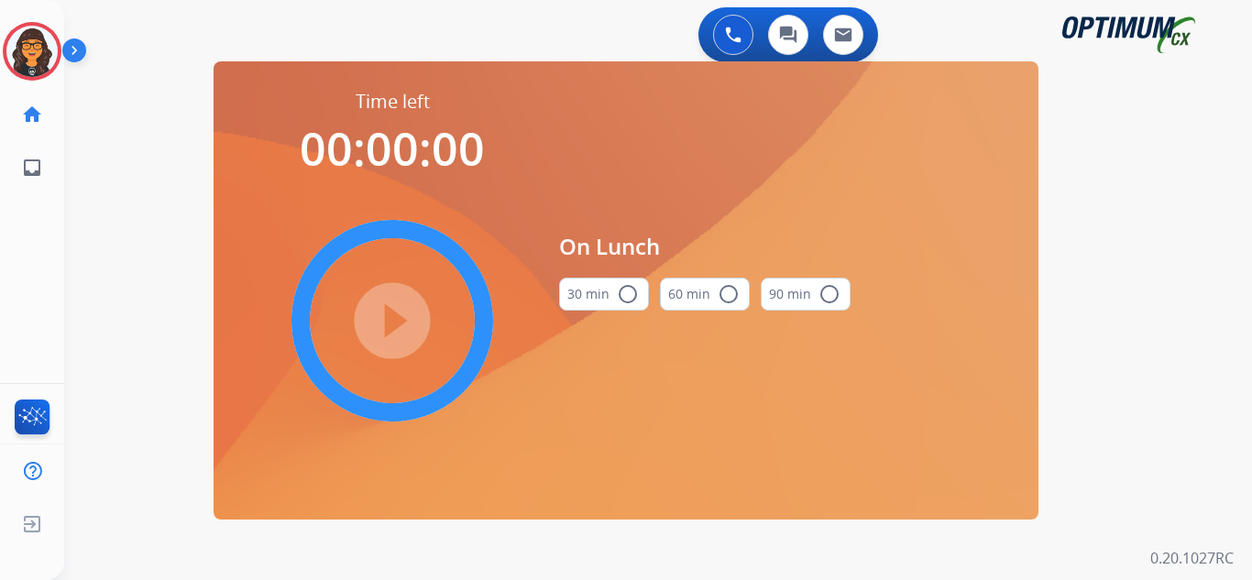
click at [611, 299] on button "30 min radio_button_unchecked" at bounding box center [604, 294] width 90 height 33
click at [385, 314] on mat-icon "play_circle_filled" at bounding box center [392, 321] width 22 height 22
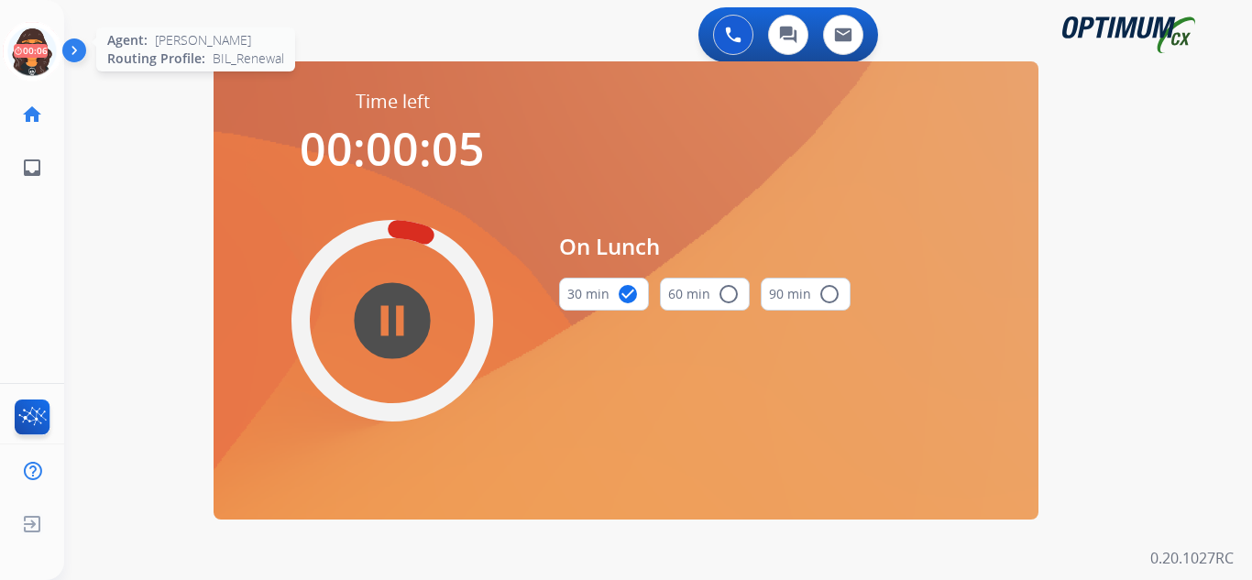
click at [31, 49] on icon at bounding box center [33, 52] width 60 height 60
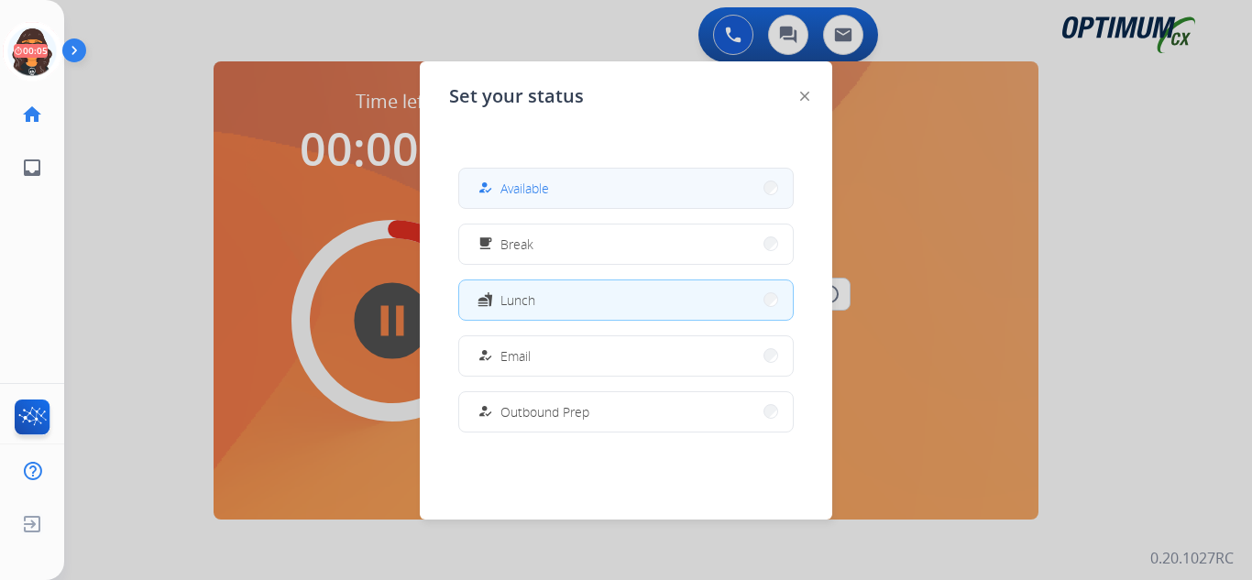
click at [507, 189] on span "Available" at bounding box center [524, 188] width 49 height 19
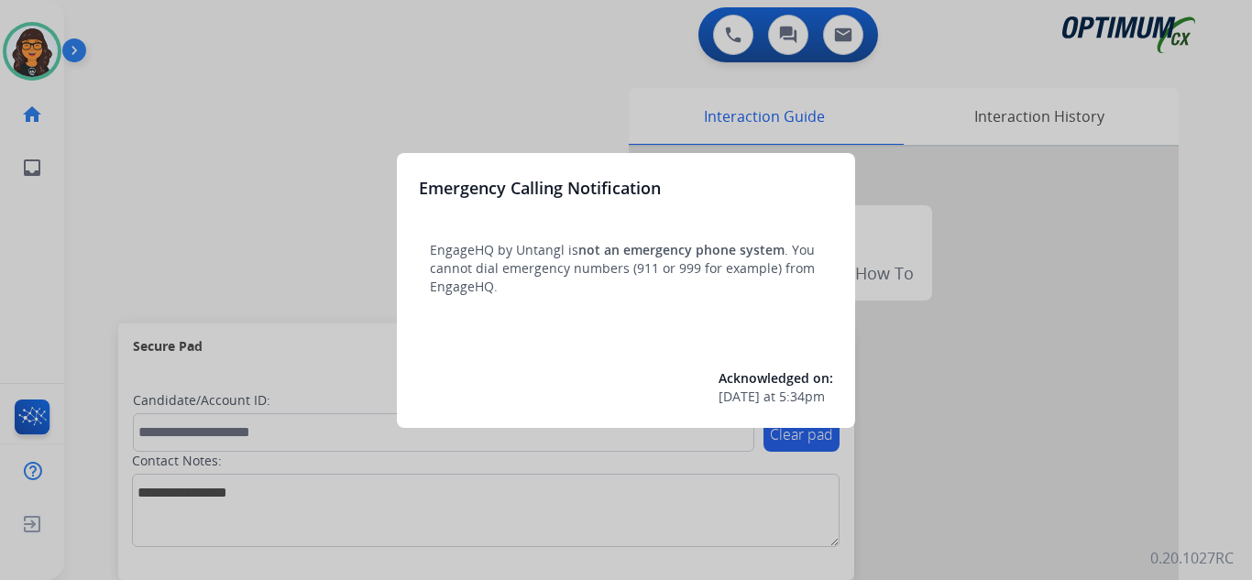
click at [135, 17] on div at bounding box center [626, 290] width 1252 height 580
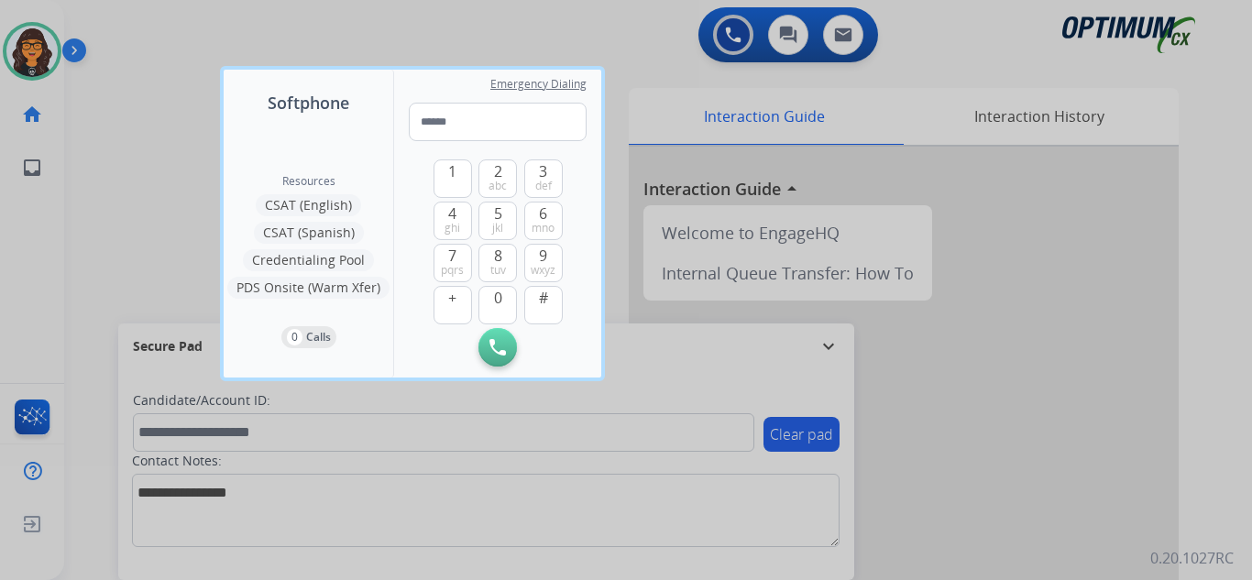
click at [135, 17] on div at bounding box center [626, 290] width 1252 height 580
